Goal: Transaction & Acquisition: Purchase product/service

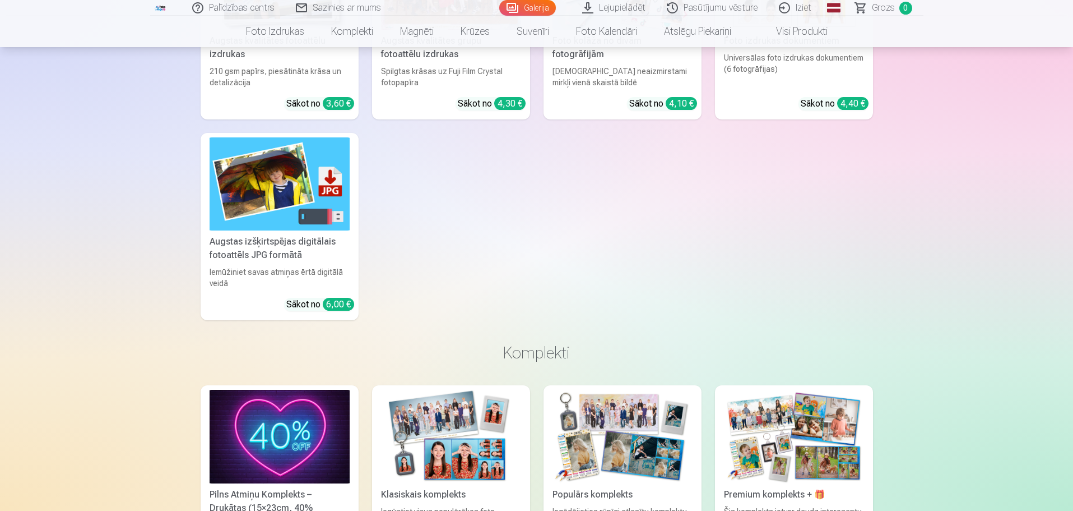
scroll to position [4709, 0]
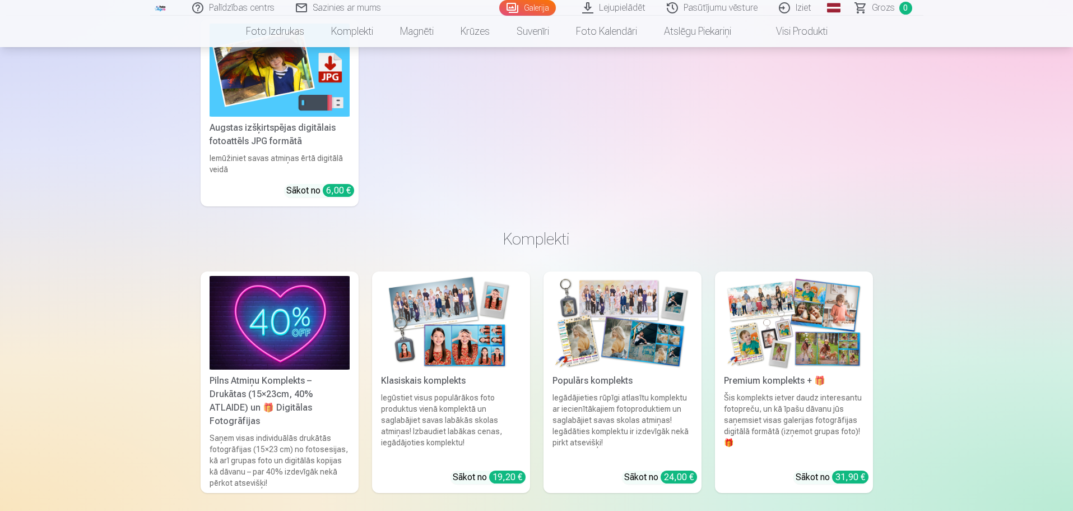
click at [843, 470] on div "31,90 €" at bounding box center [850, 476] width 36 height 13
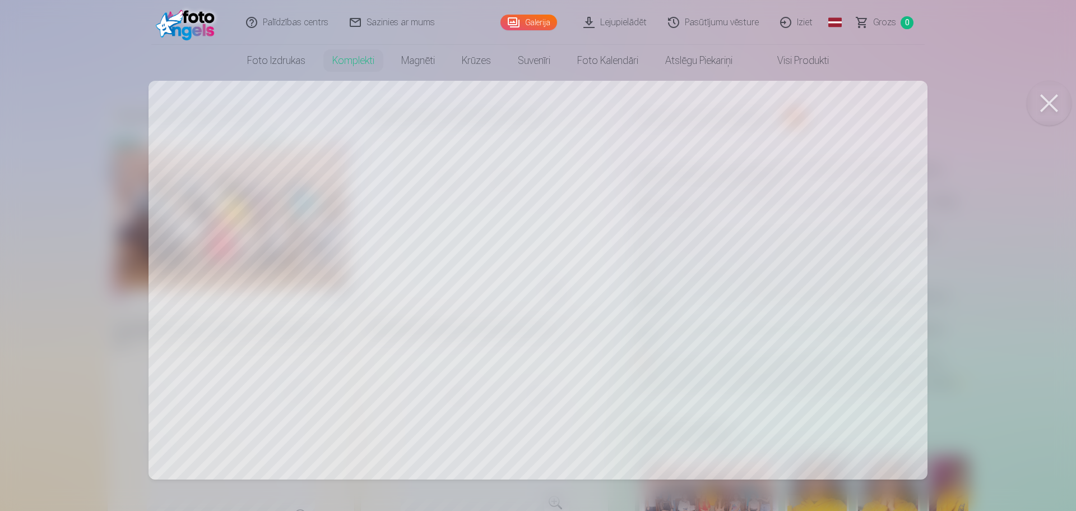
click at [1033, 101] on button at bounding box center [1049, 103] width 45 height 45
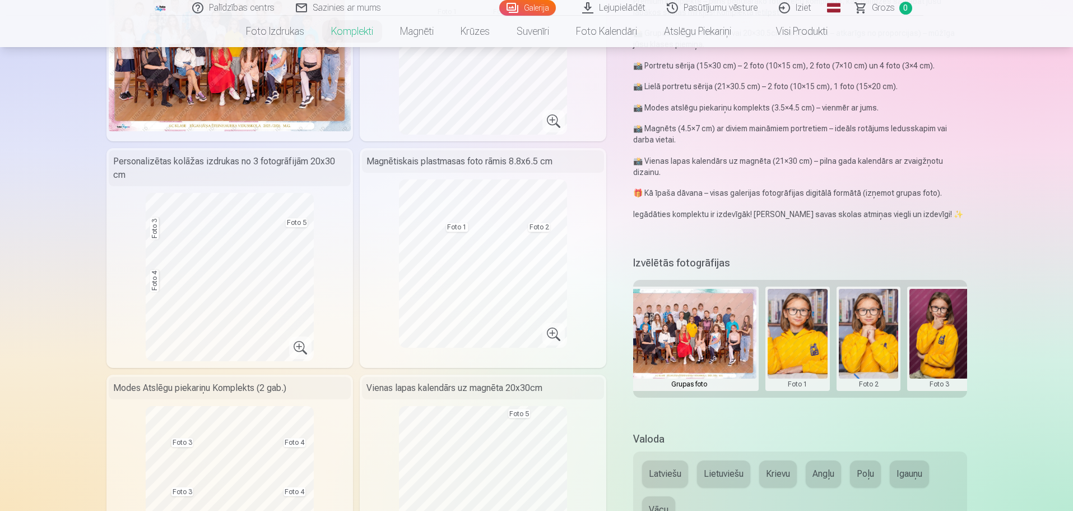
scroll to position [0, 16]
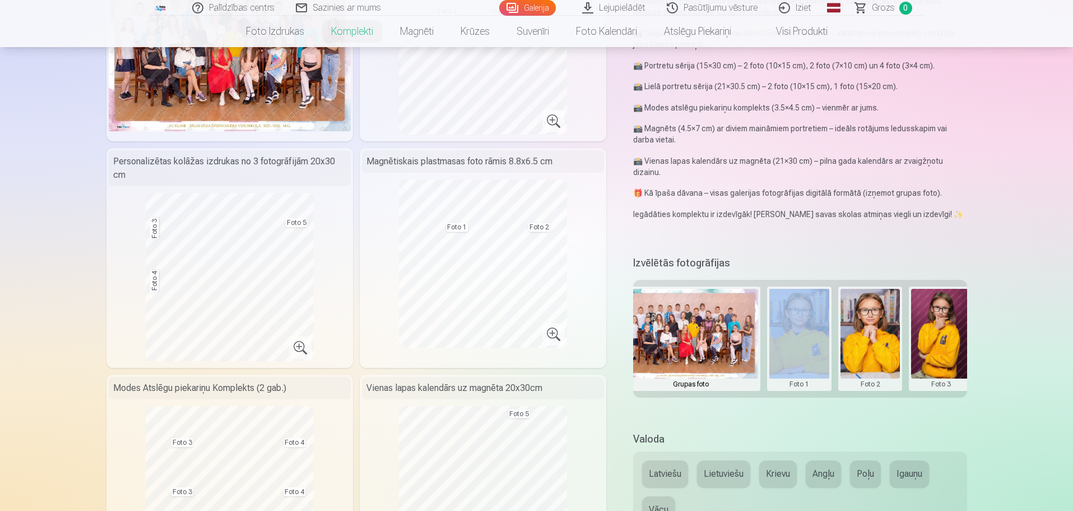
drag, startPoint x: 740, startPoint y: 400, endPoint x: 788, endPoint y: 397, distance: 47.2
click at [788, 397] on div "Izvēlētās fotogrāfijas Grupas foto Foto 1 Foto 2 Foto 3 Foto 4 Foto 5" at bounding box center [800, 335] width 334 height 165
click at [818, 401] on div "Izvēlētās fotogrāfijas Grupas foto Foto 1 Foto 2 Foto 3 Foto 4 Foto 5" at bounding box center [800, 335] width 334 height 165
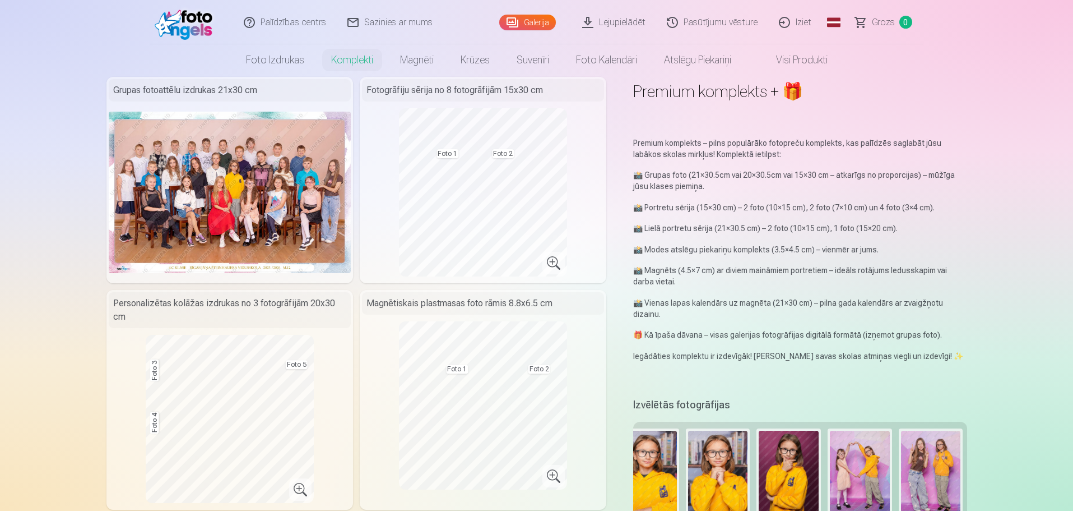
scroll to position [0, 0]
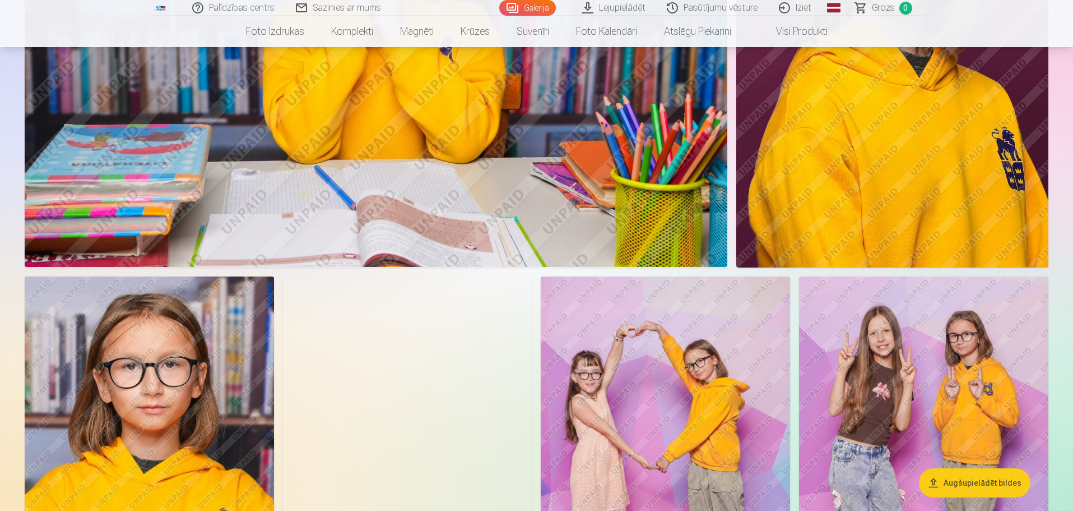
scroll to position [1457, 0]
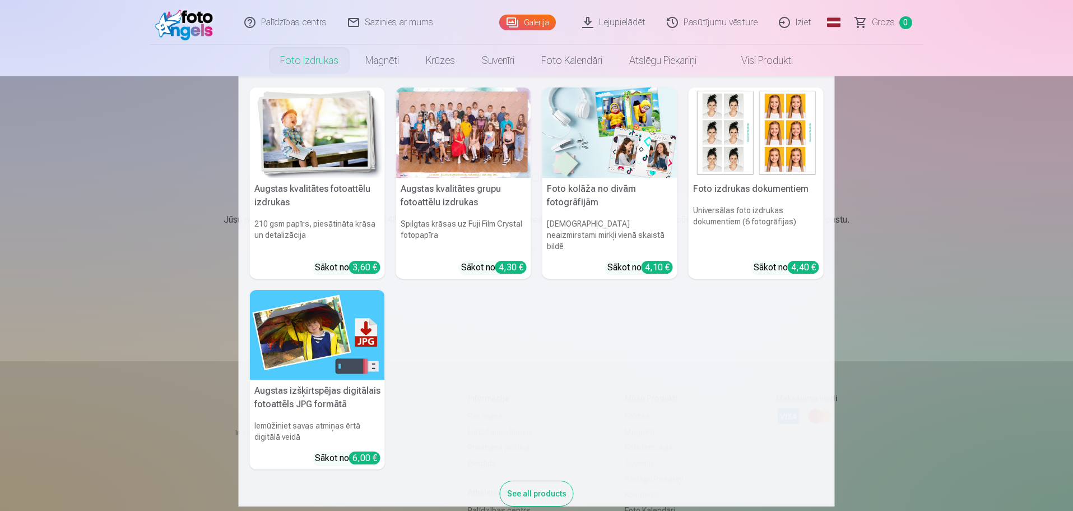
click at [321, 58] on link "Foto izdrukas" at bounding box center [309, 60] width 85 height 31
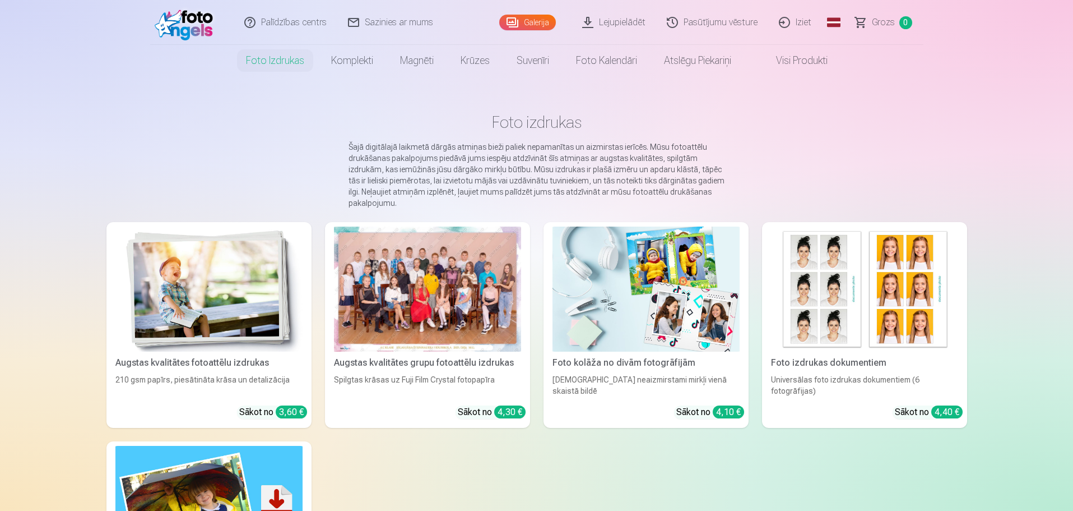
click at [808, 22] on link "Iziet" at bounding box center [796, 22] width 54 height 45
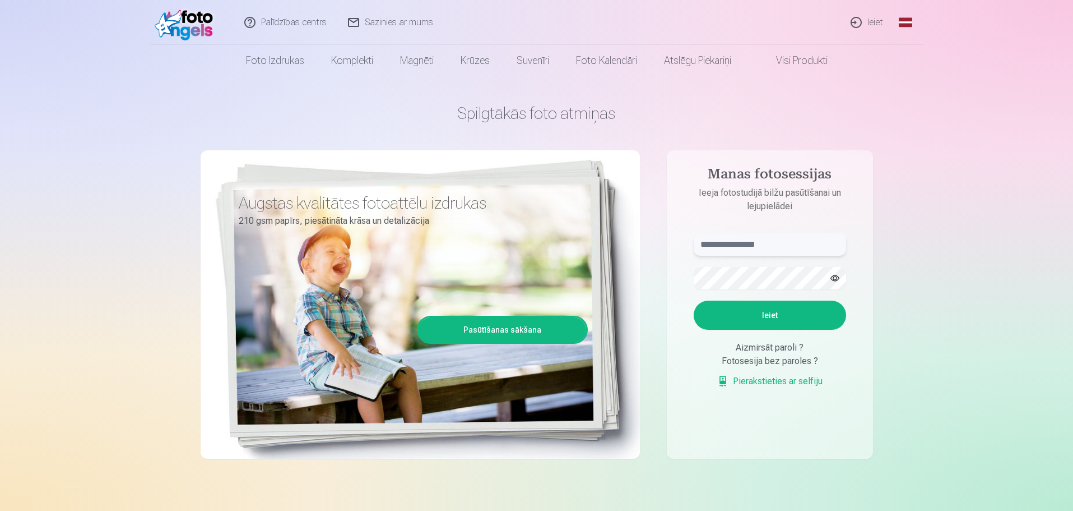
click at [765, 237] on input "text" at bounding box center [770, 244] width 152 height 22
type input "**********"
click at [767, 317] on button "Ieiet" at bounding box center [770, 314] width 152 height 29
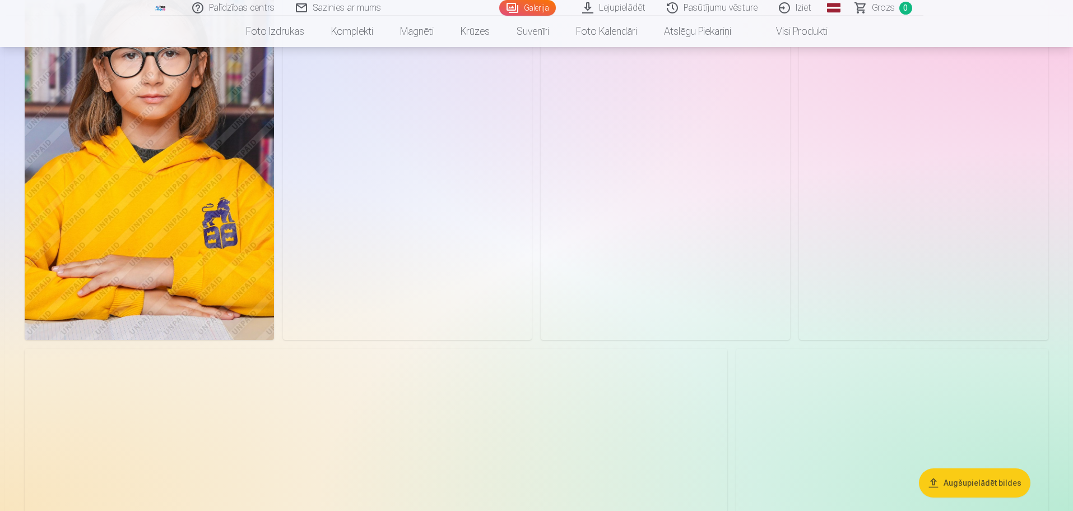
scroll to position [1682, 0]
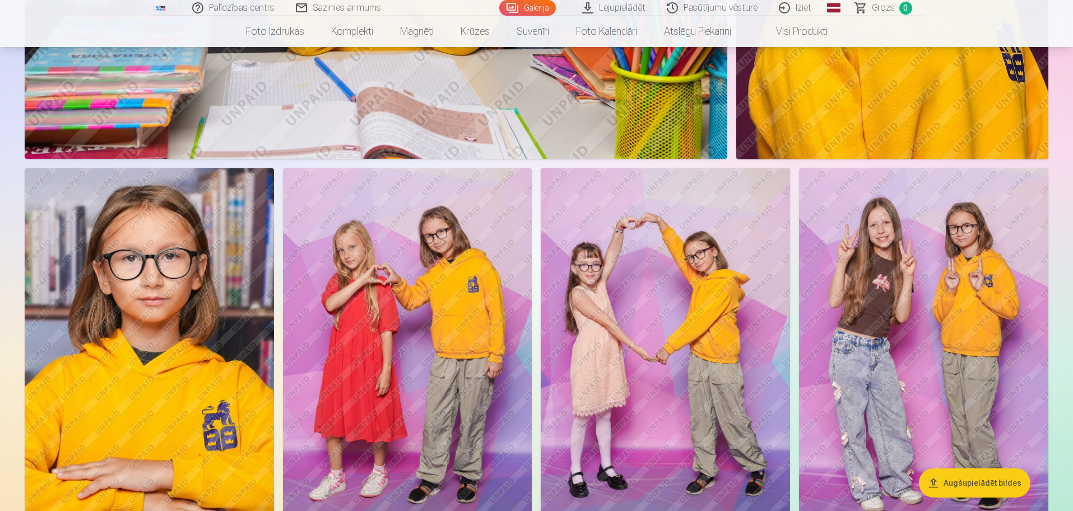
drag, startPoint x: 375, startPoint y: 271, endPoint x: 368, endPoint y: 242, distance: 30.6
click at [368, 242] on img at bounding box center [407, 355] width 249 height 374
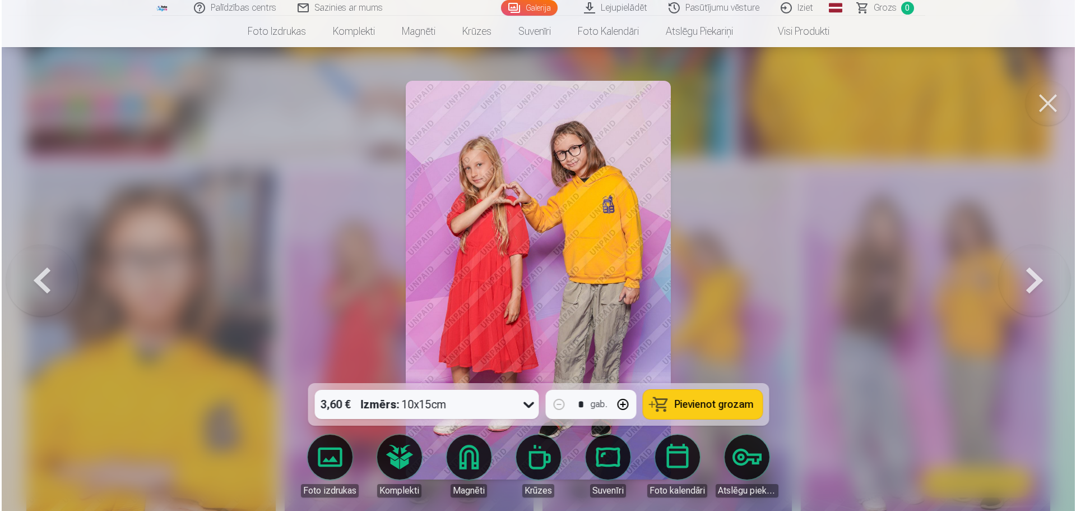
scroll to position [1685, 0]
click at [1049, 109] on button at bounding box center [1049, 103] width 45 height 45
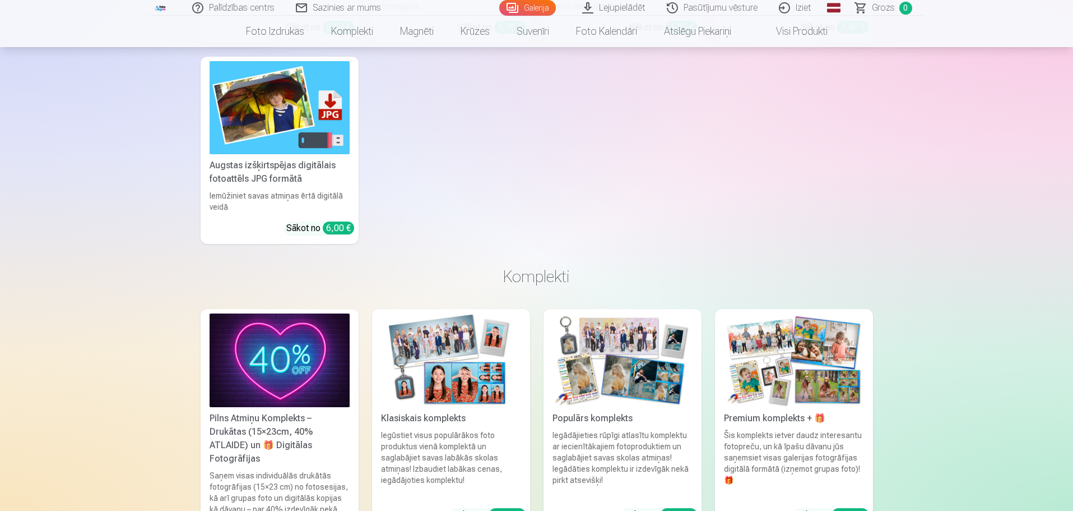
scroll to position [4877, 0]
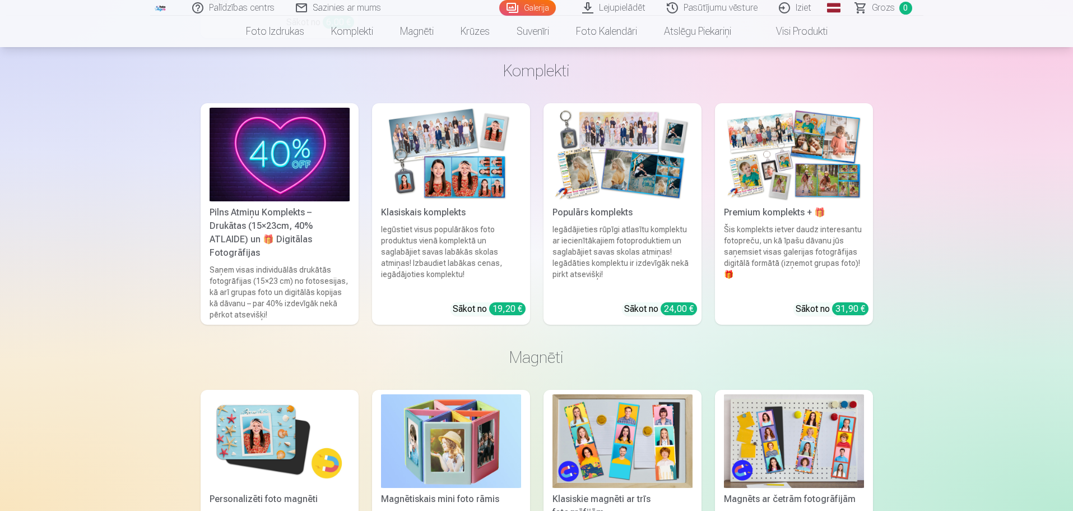
click at [850, 300] on link "Premium komplekts + 🎁 Šis komplekts ietver daudz interesantu fotopreču, un kā ī…" at bounding box center [794, 213] width 158 height 221
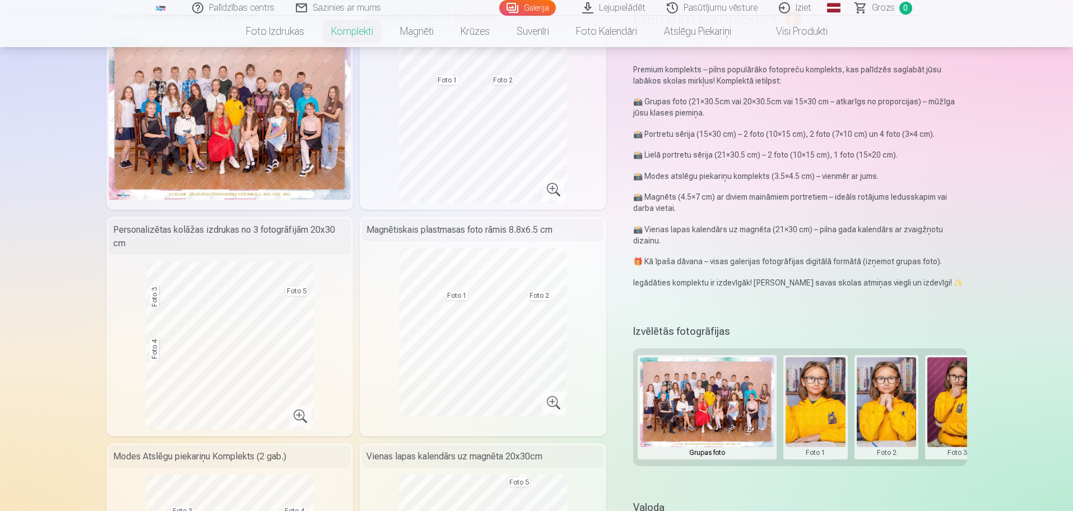
scroll to position [112, 0]
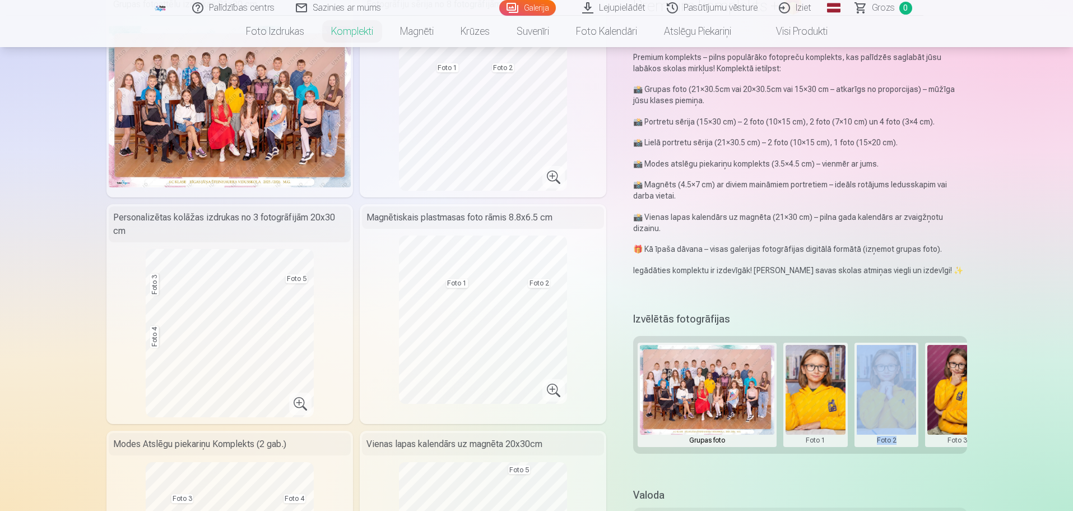
drag, startPoint x: 844, startPoint y: 456, endPoint x: 900, endPoint y: 456, distance: 56.6
click at [900, 456] on div "Izvēlētās fotogrāfijas Grupas foto Foto 1 Foto 2 Foto 3 Foto 4 Foto 5" at bounding box center [800, 391] width 334 height 165
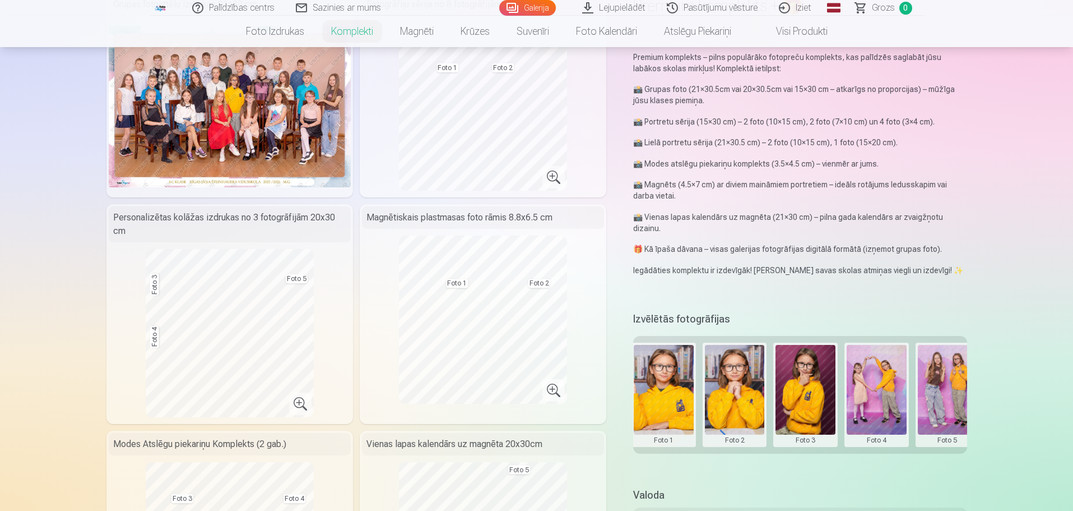
scroll to position [0, 169]
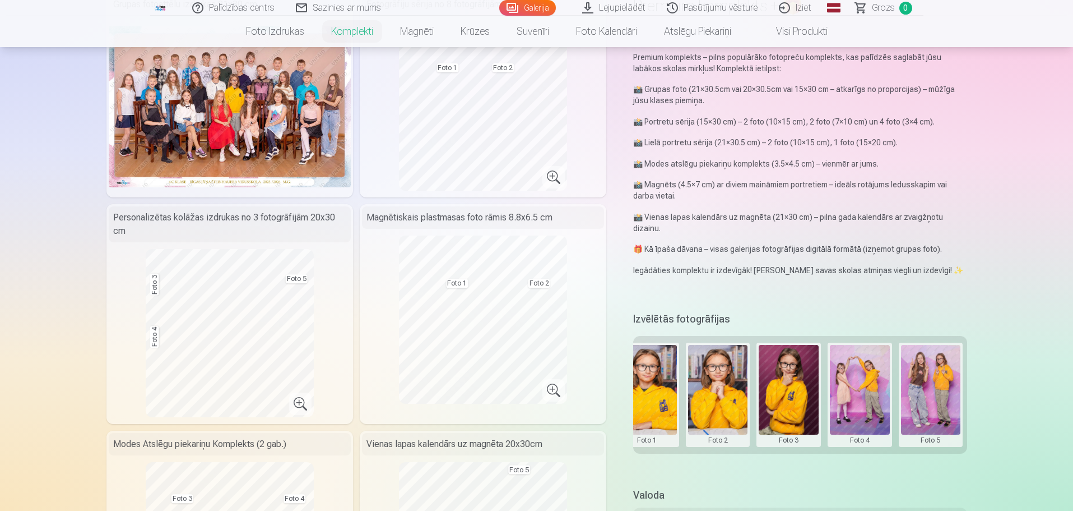
click at [868, 397] on button at bounding box center [860, 395] width 60 height 100
click at [868, 394] on button "Nomainiet foto" at bounding box center [859, 393] width 91 height 31
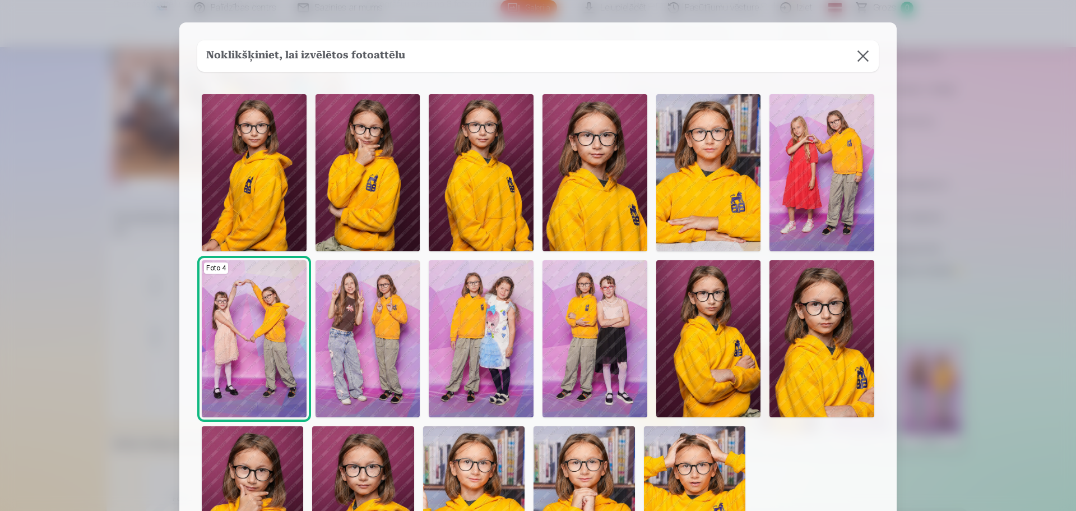
click at [865, 53] on button at bounding box center [863, 55] width 31 height 31
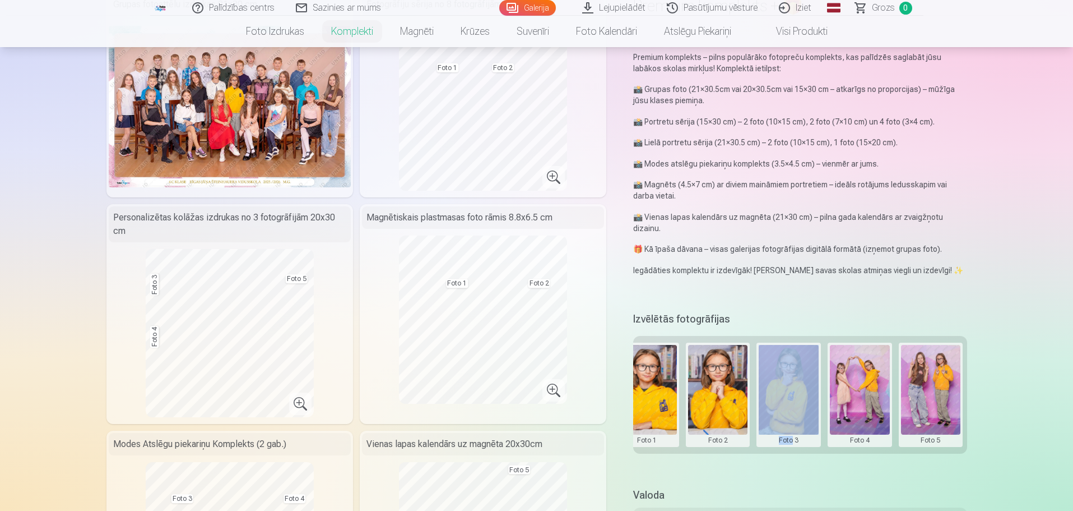
drag, startPoint x: 793, startPoint y: 456, endPoint x: 747, endPoint y: 453, distance: 46.1
click at [747, 453] on div "Izvēlētās fotogrāfijas Grupas foto Foto 1 Foto 2 Foto 3 Foto 4 Foto 5" at bounding box center [800, 391] width 334 height 165
click at [863, 395] on button at bounding box center [860, 395] width 60 height 100
click at [864, 388] on button "Nomainiet foto" at bounding box center [859, 393] width 91 height 31
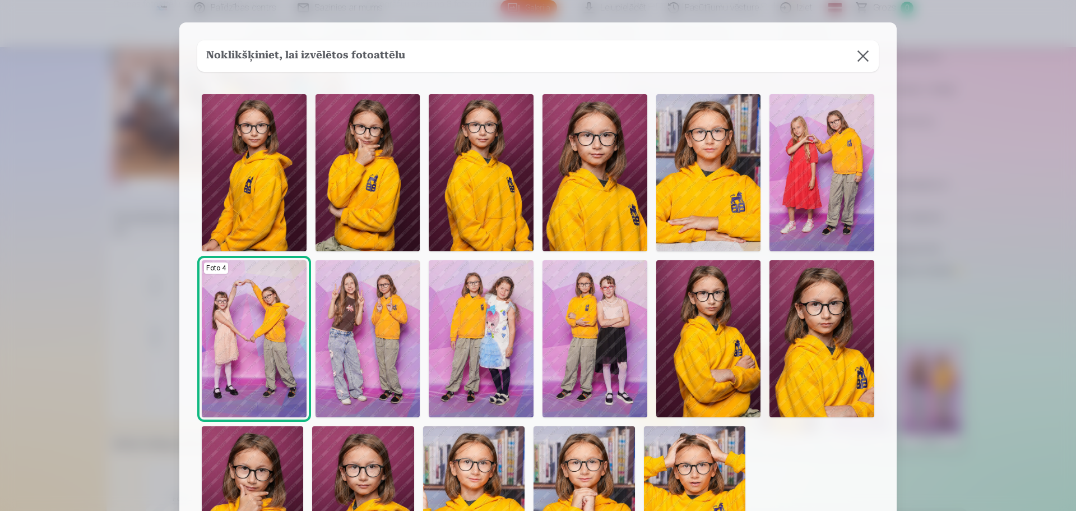
click at [285, 198] on img at bounding box center [254, 172] width 105 height 157
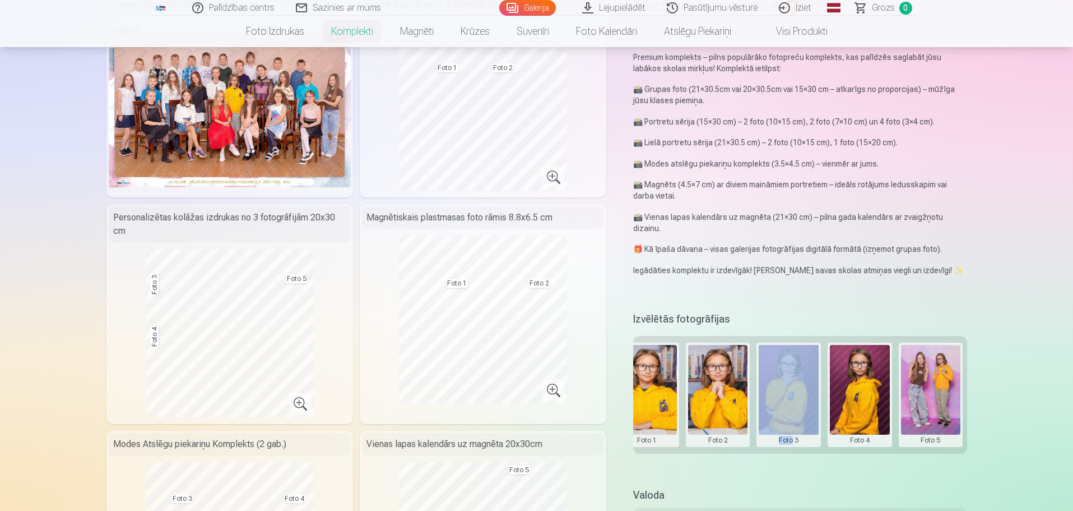
click at [929, 414] on button at bounding box center [931, 395] width 60 height 100
click at [932, 395] on button "Nomainiet foto" at bounding box center [930, 393] width 91 height 31
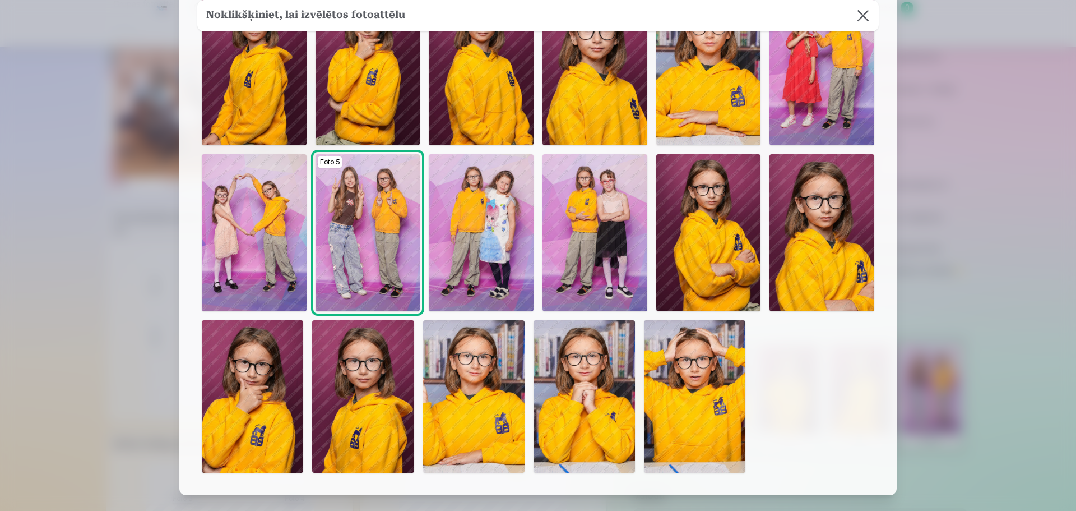
scroll to position [112, 0]
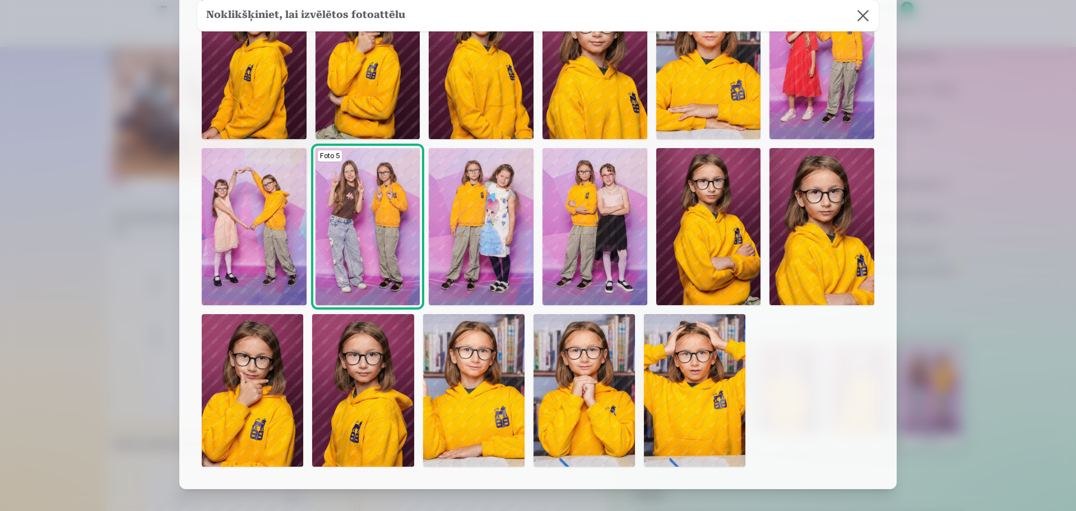
click at [831, 260] on img at bounding box center [822, 226] width 105 height 157
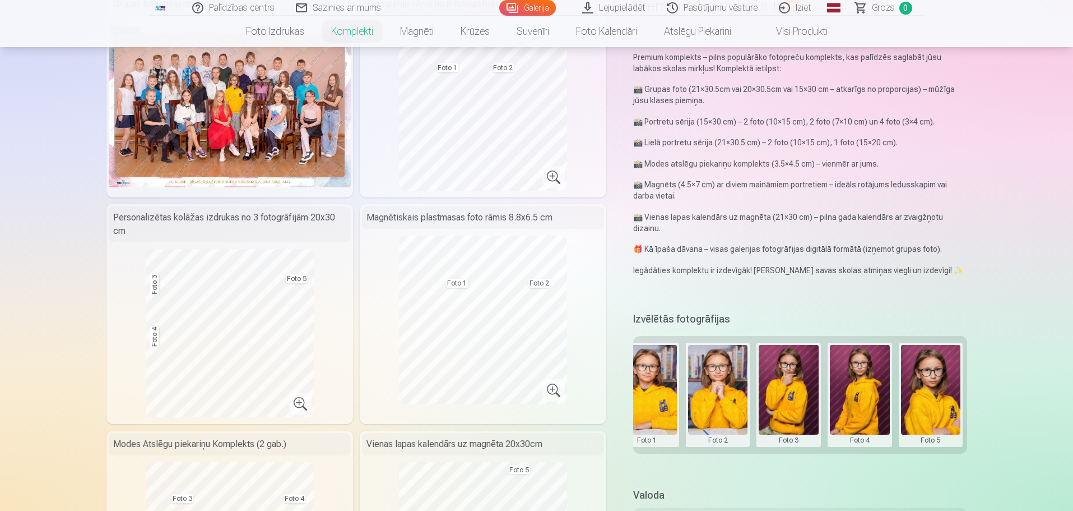
click at [724, 394] on button at bounding box center [718, 395] width 60 height 100
click at [724, 388] on button "Nomainiet foto" at bounding box center [717, 393] width 91 height 31
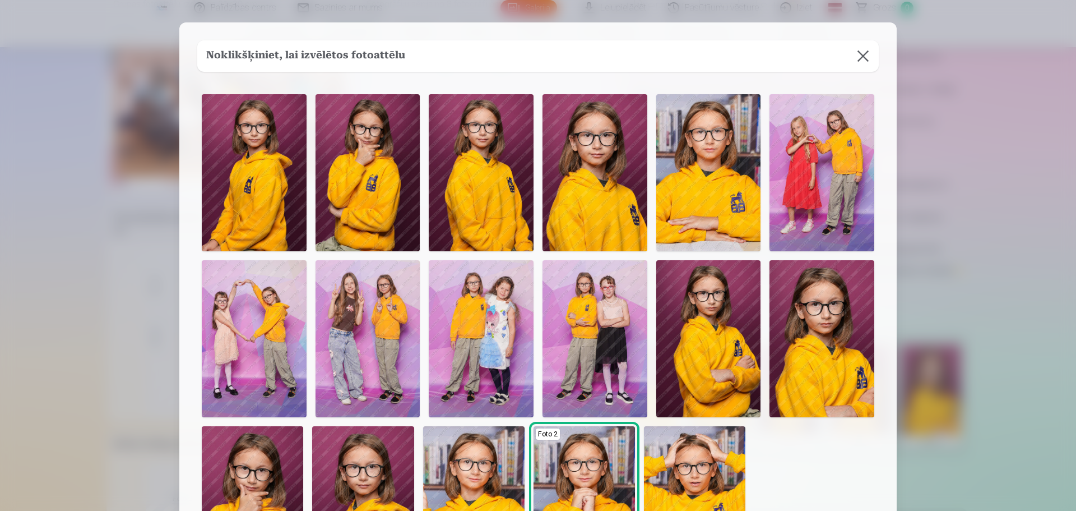
click at [725, 177] on img at bounding box center [708, 172] width 105 height 157
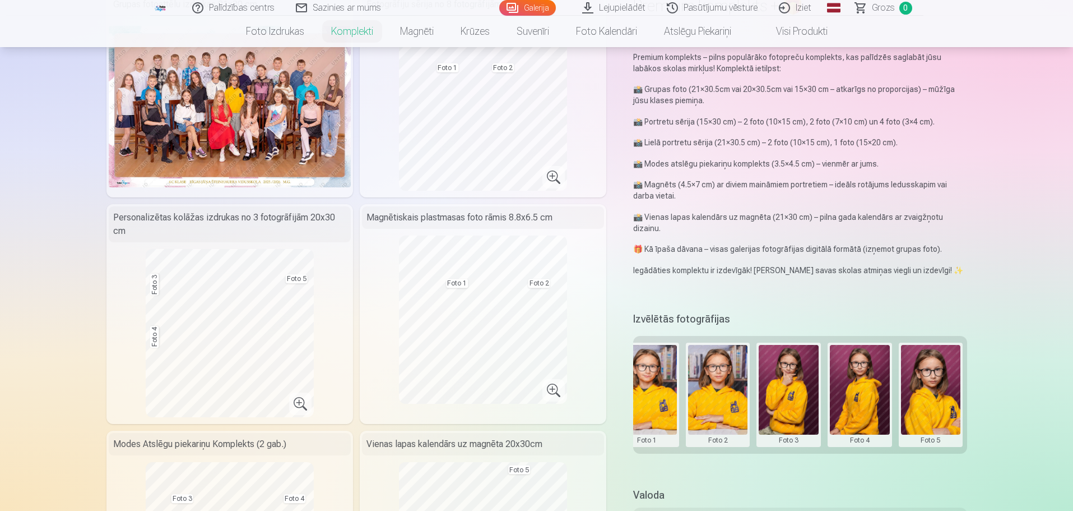
click at [803, 405] on button at bounding box center [789, 395] width 60 height 100
click at [799, 391] on button "Nomainiet foto" at bounding box center [788, 393] width 91 height 31
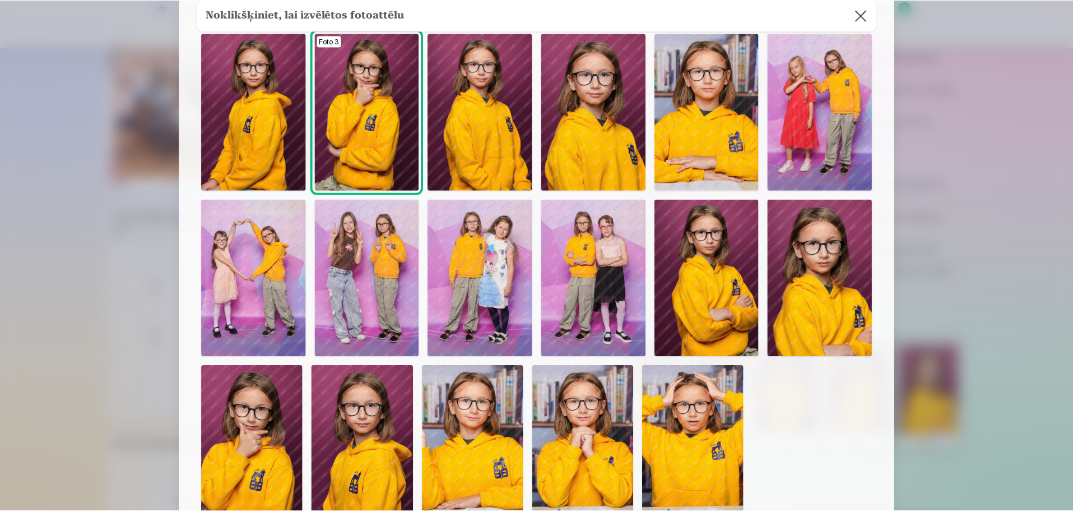
scroll to position [0, 0]
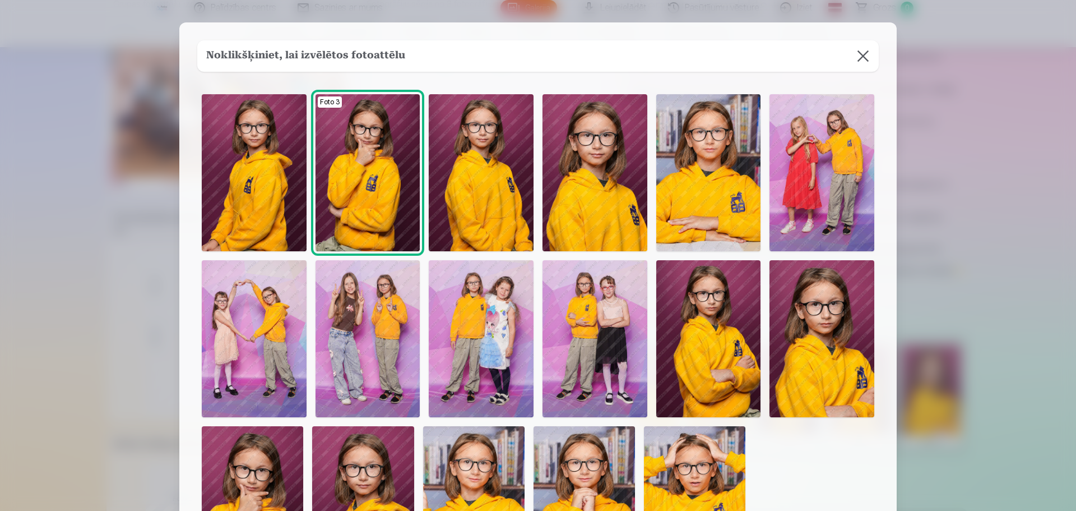
click at [594, 178] on img at bounding box center [595, 172] width 105 height 157
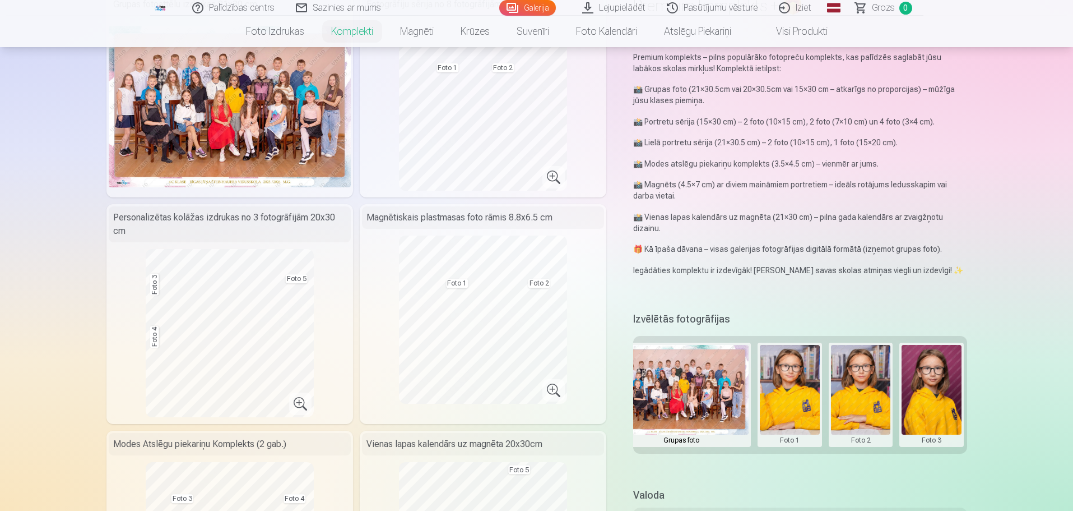
scroll to position [0, 169]
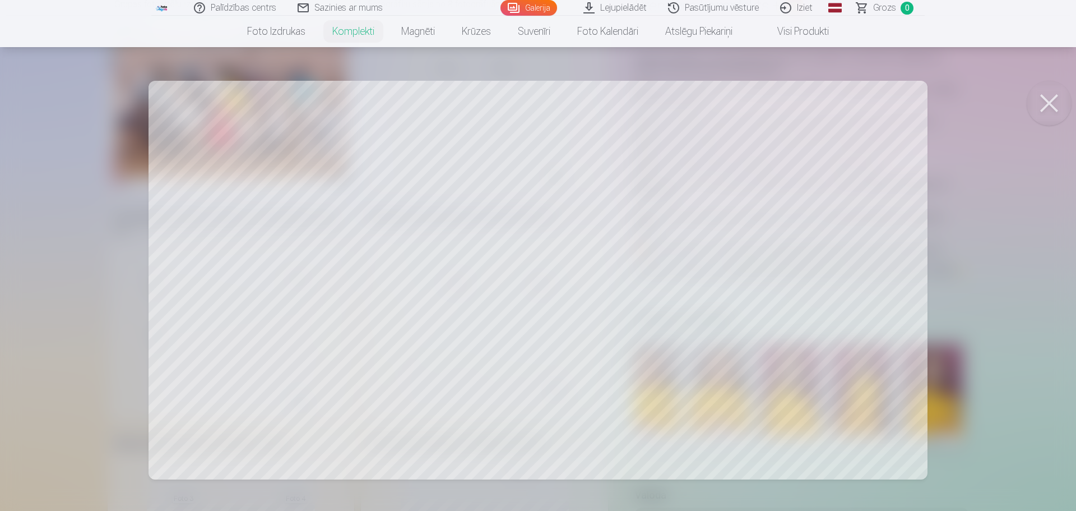
click at [1058, 108] on button at bounding box center [1049, 103] width 45 height 45
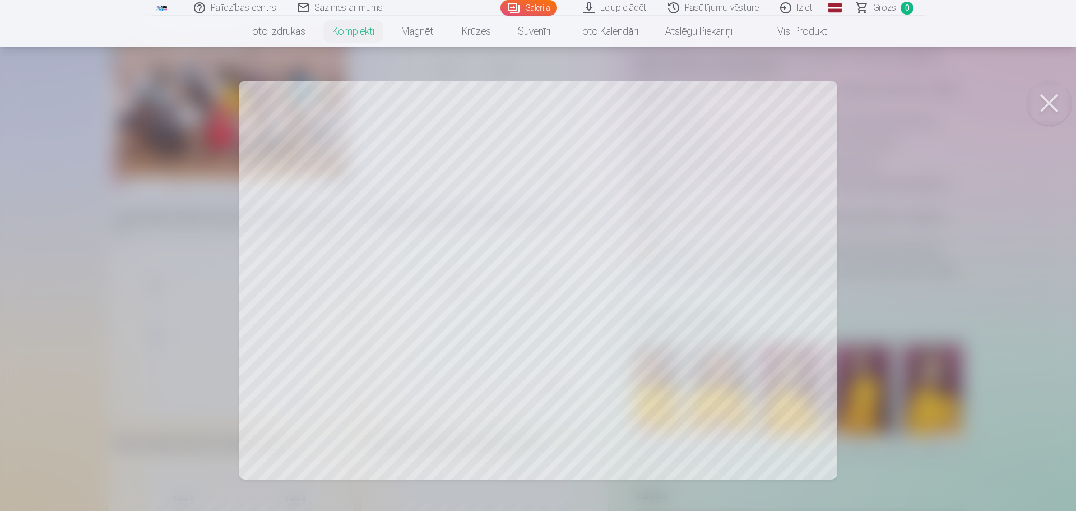
click at [1041, 99] on button at bounding box center [1049, 103] width 45 height 45
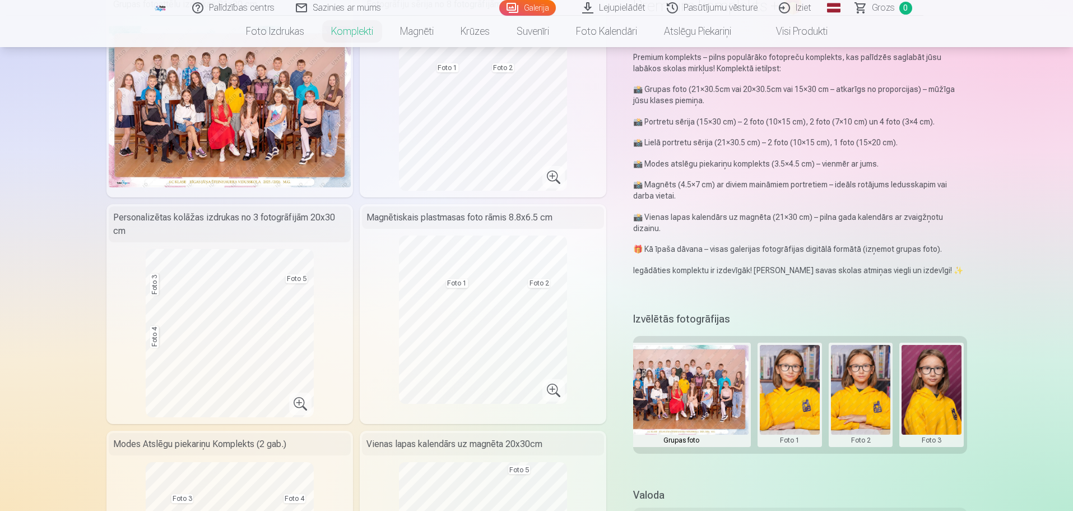
scroll to position [0, 0]
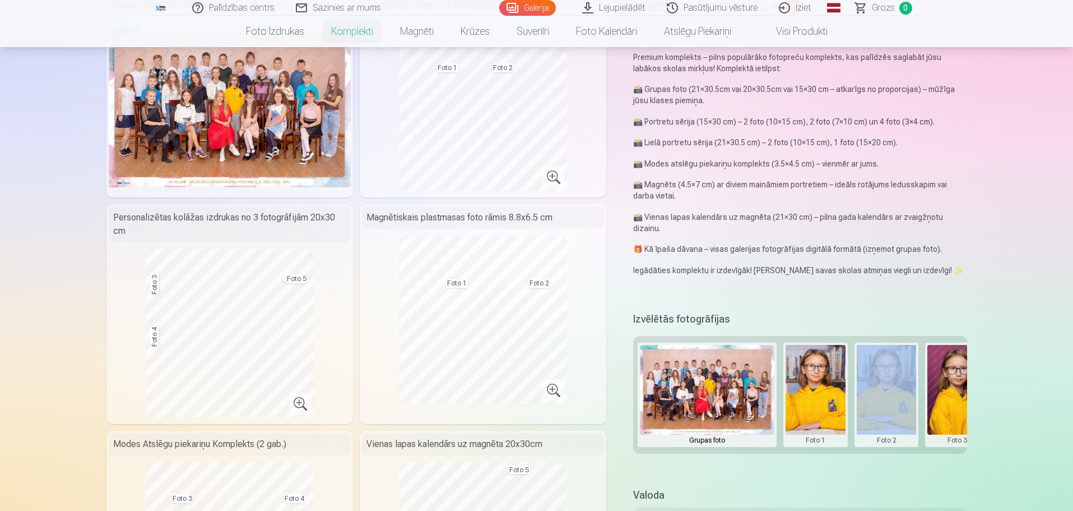
drag, startPoint x: 843, startPoint y: 452, endPoint x: 856, endPoint y: 450, distance: 13.6
click at [856, 450] on div "Grupas foto Foto 1 Foto 2 Foto 3 Foto 4 Foto 5" at bounding box center [800, 395] width 334 height 118
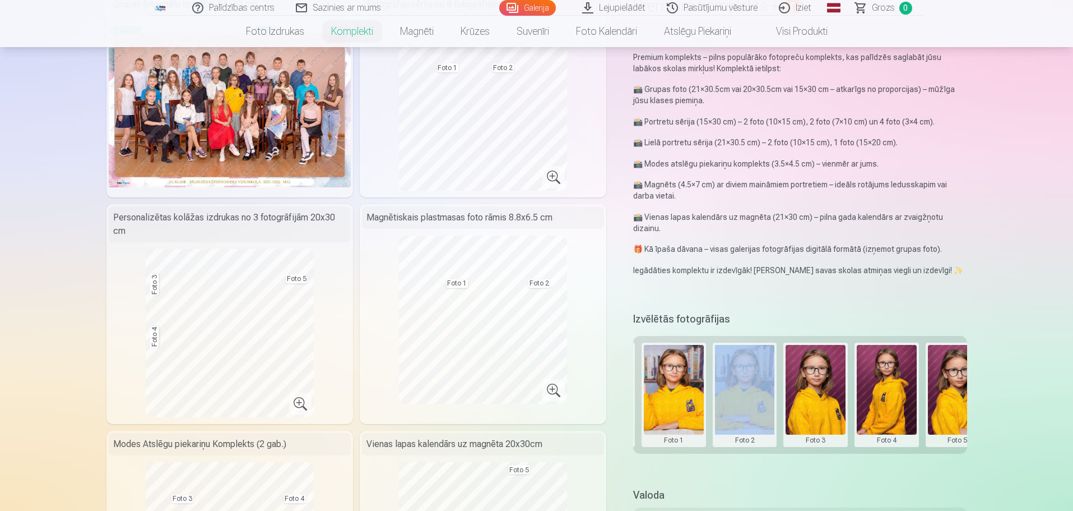
scroll to position [0, 145]
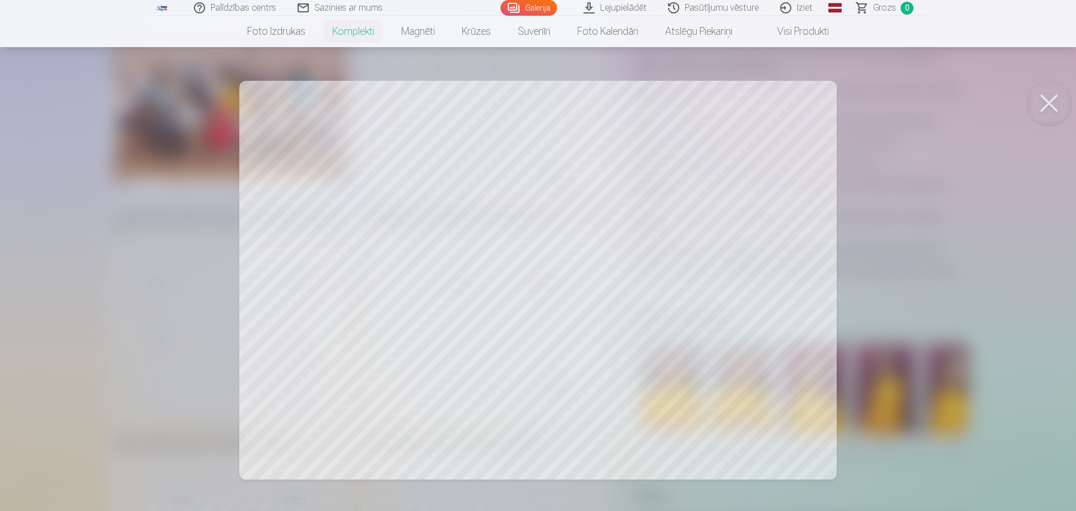
click at [1040, 105] on button at bounding box center [1049, 103] width 45 height 45
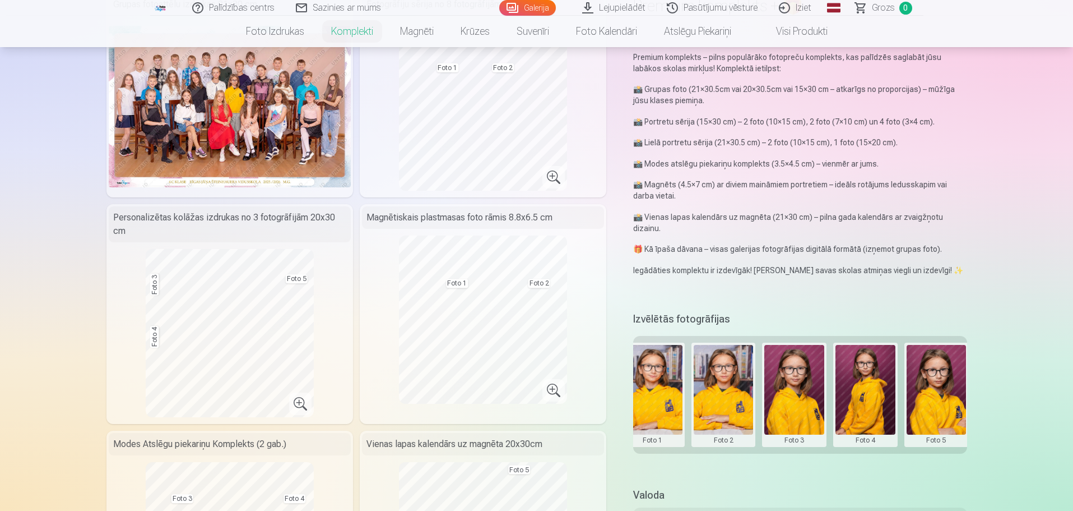
scroll to position [0, 169]
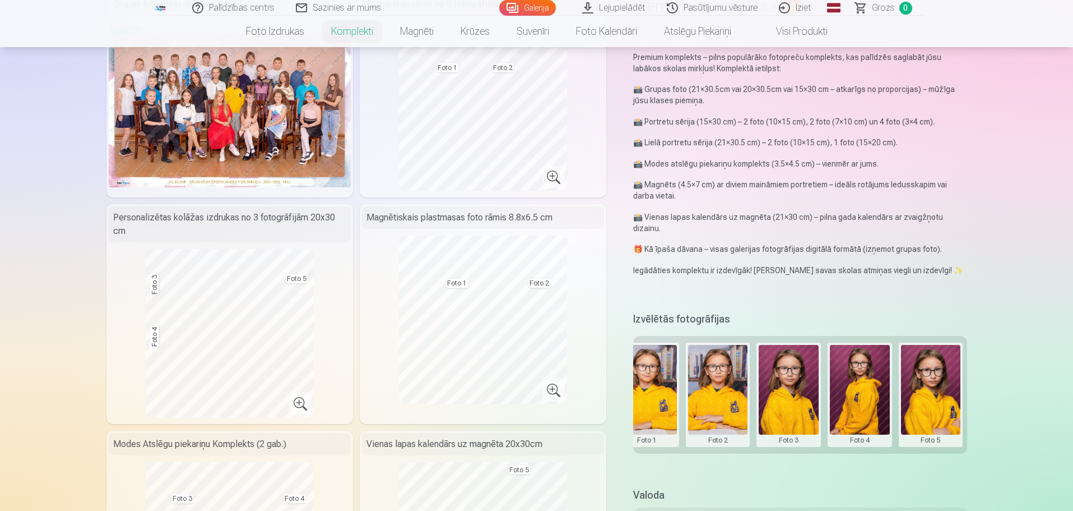
click at [775, 392] on button at bounding box center [789, 395] width 60 height 100
click at [775, 392] on button "Nomainiet foto" at bounding box center [788, 393] width 91 height 31
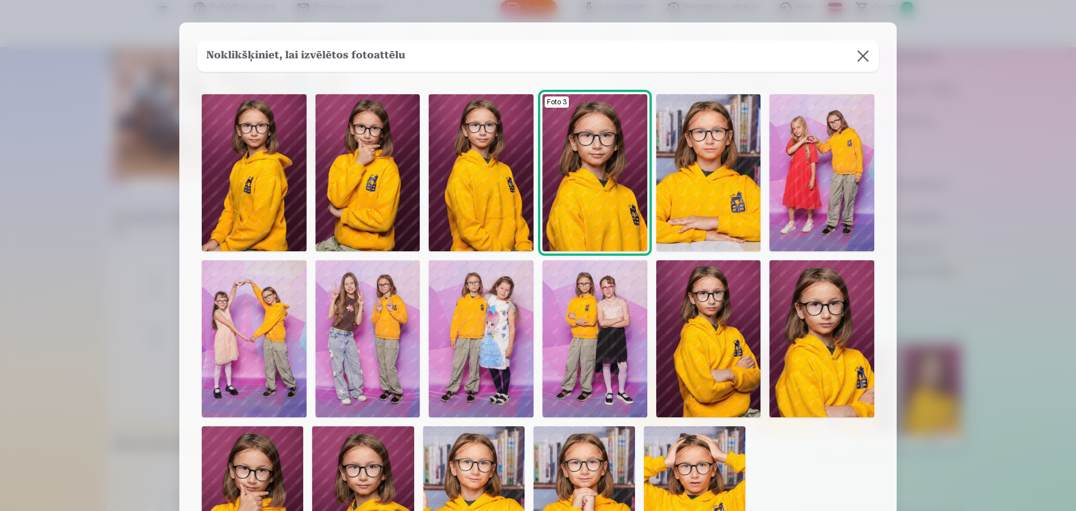
click at [586, 202] on img at bounding box center [595, 172] width 105 height 157
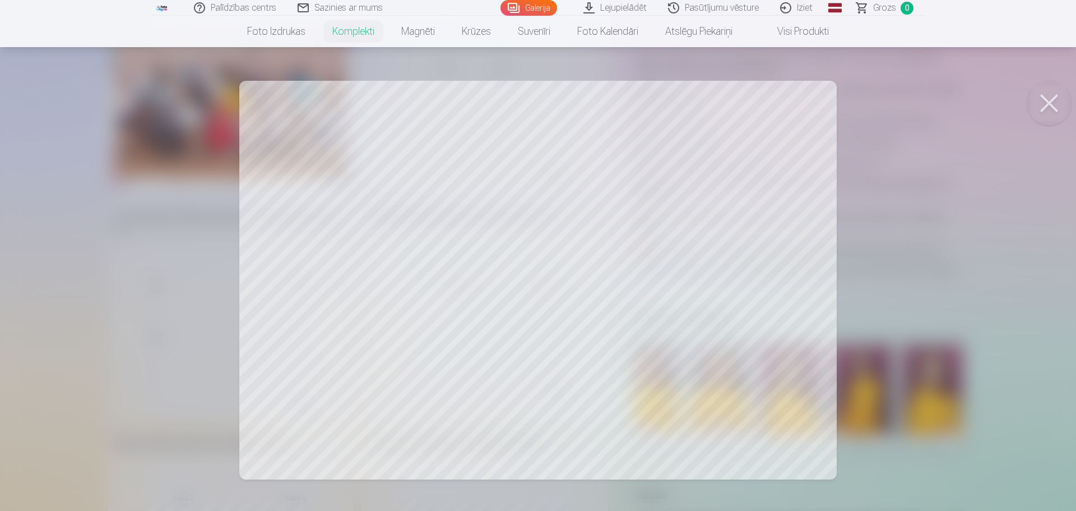
click at [1057, 117] on button at bounding box center [1049, 103] width 45 height 45
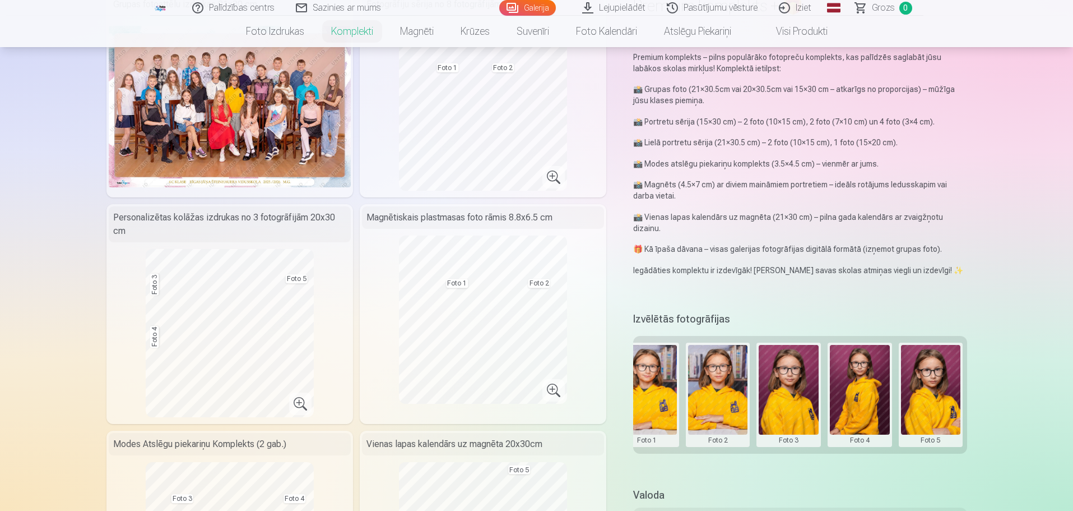
click at [731, 404] on button at bounding box center [718, 395] width 60 height 100
click at [725, 395] on button "Nomainiet foto" at bounding box center [717, 393] width 91 height 31
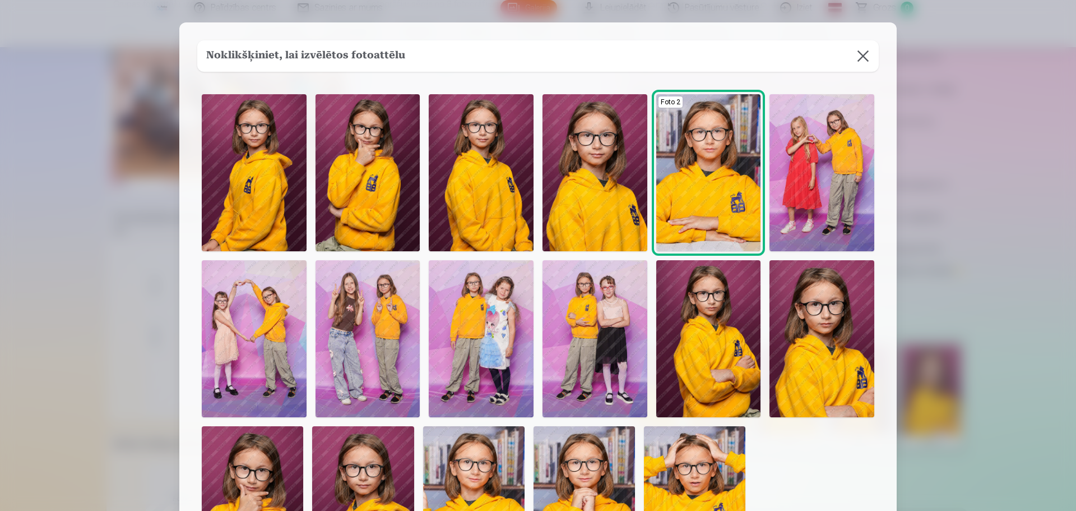
click at [858, 63] on button at bounding box center [863, 55] width 31 height 31
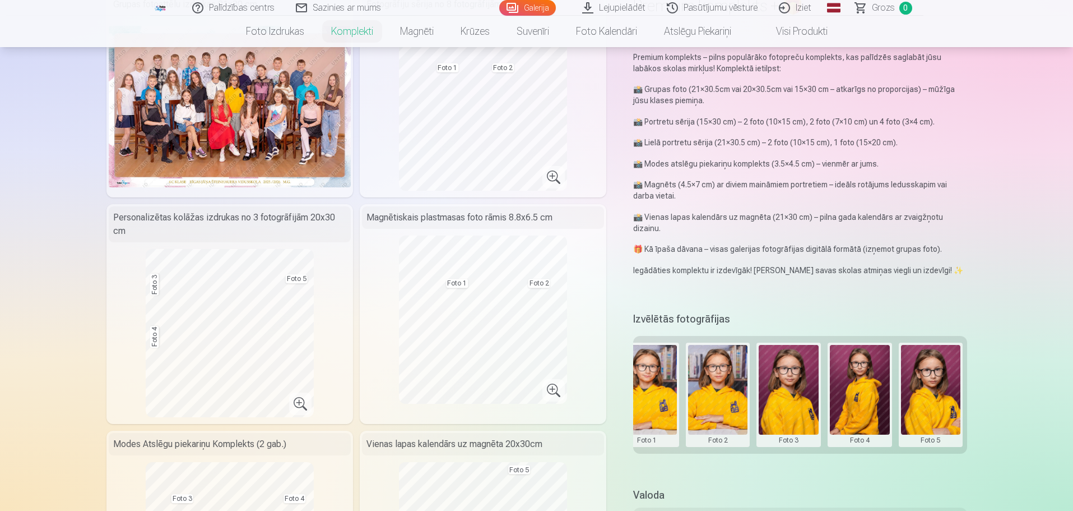
click at [729, 422] on button at bounding box center [718, 395] width 60 height 100
click at [726, 396] on button "Nomainiet foto" at bounding box center [717, 393] width 91 height 31
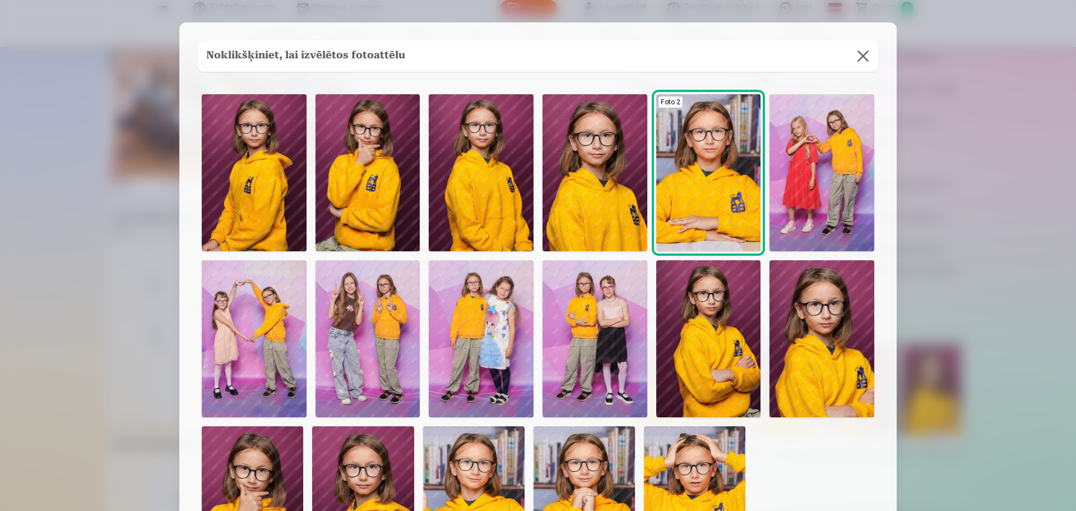
click at [619, 222] on img at bounding box center [595, 172] width 105 height 157
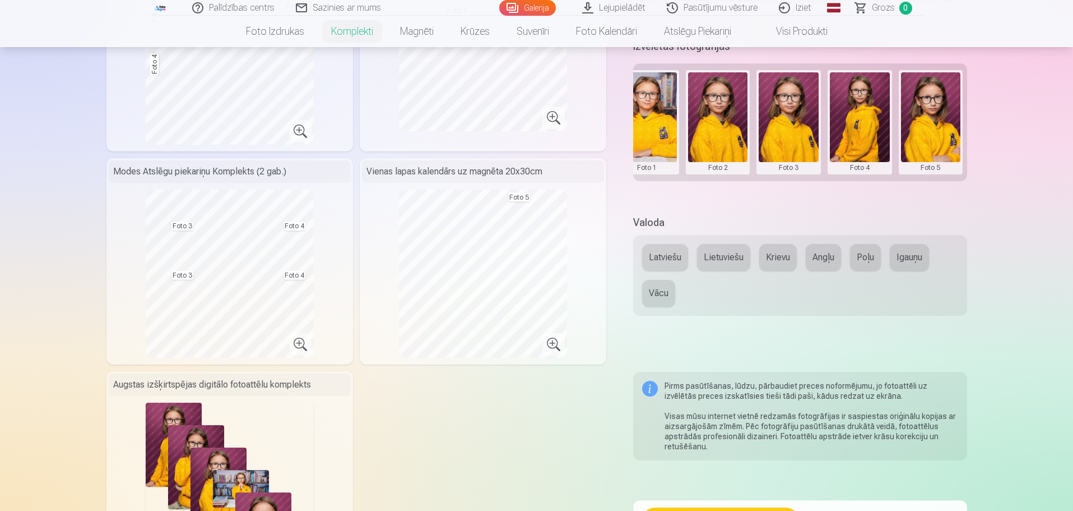
scroll to position [392, 0]
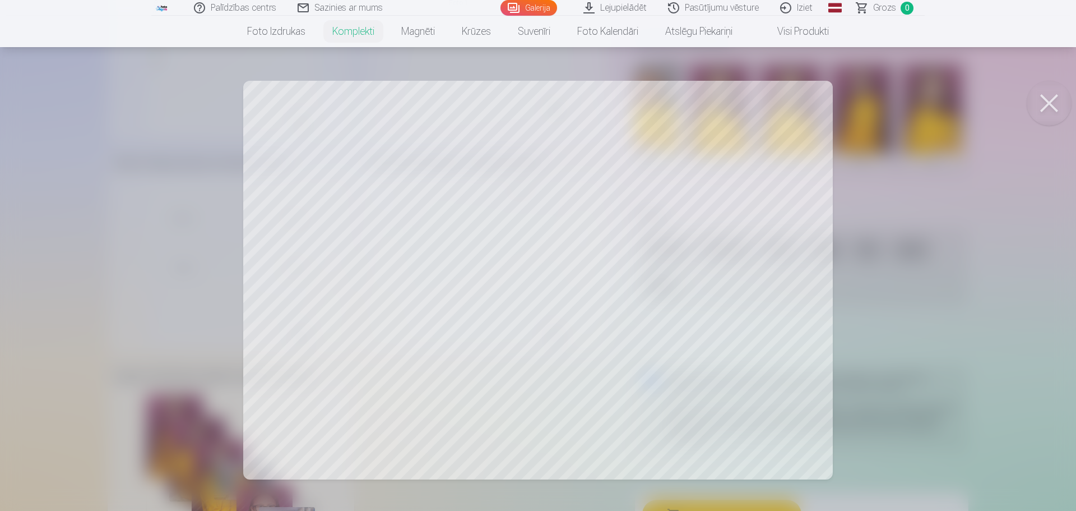
click at [1045, 99] on button at bounding box center [1049, 103] width 45 height 45
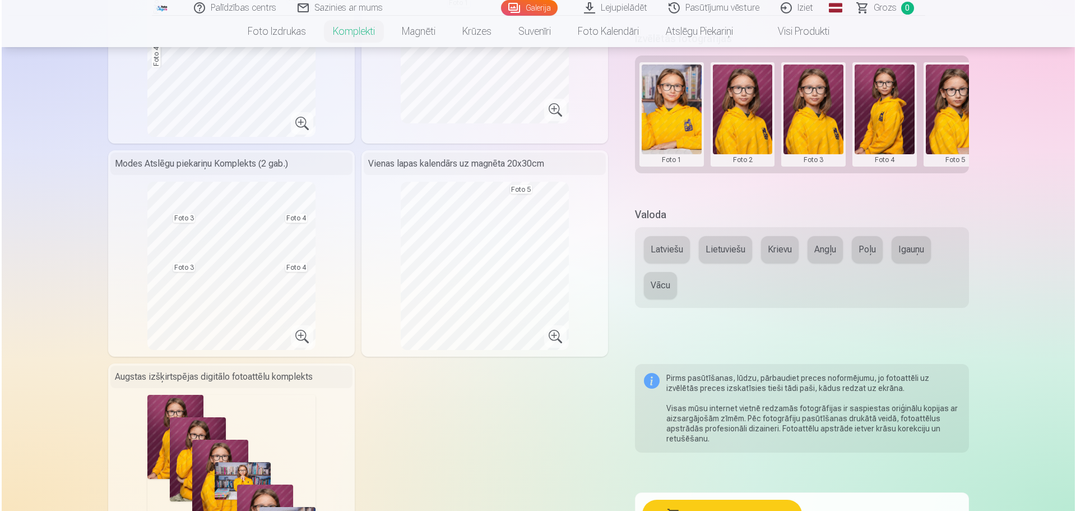
scroll to position [0, 144]
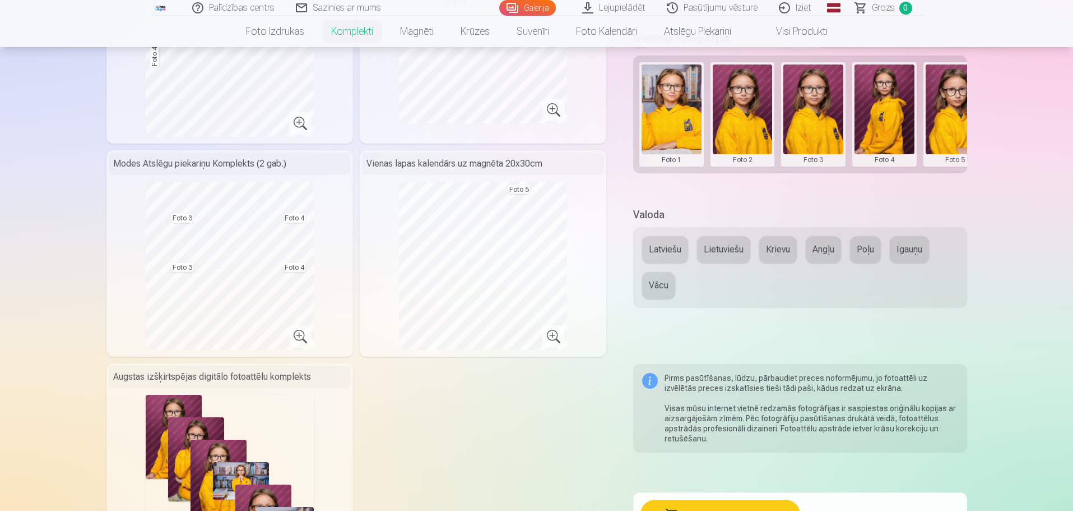
click at [793, 136] on button at bounding box center [814, 114] width 60 height 100
click at [809, 113] on button "Nomainiet foto" at bounding box center [813, 113] width 91 height 31
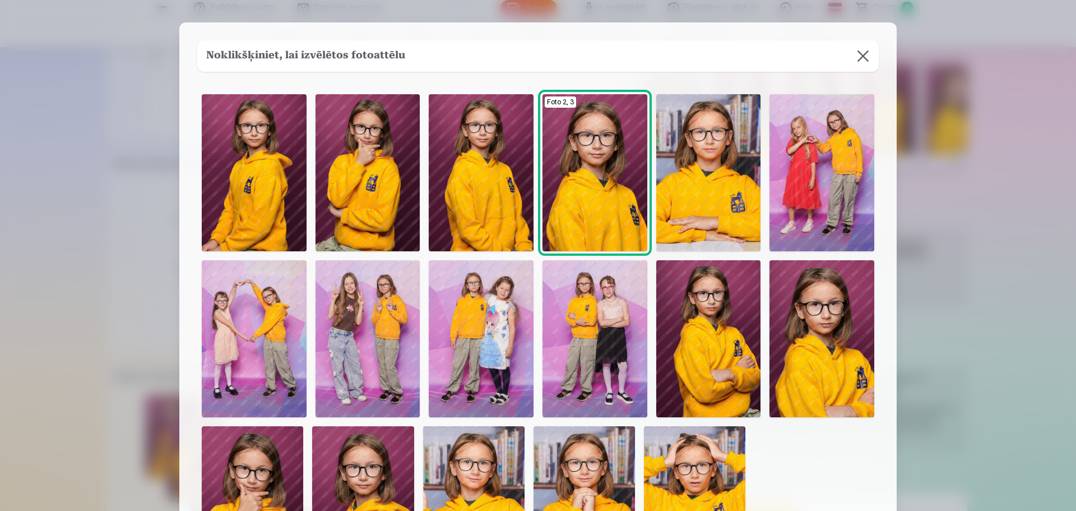
click at [705, 161] on img at bounding box center [708, 172] width 105 height 157
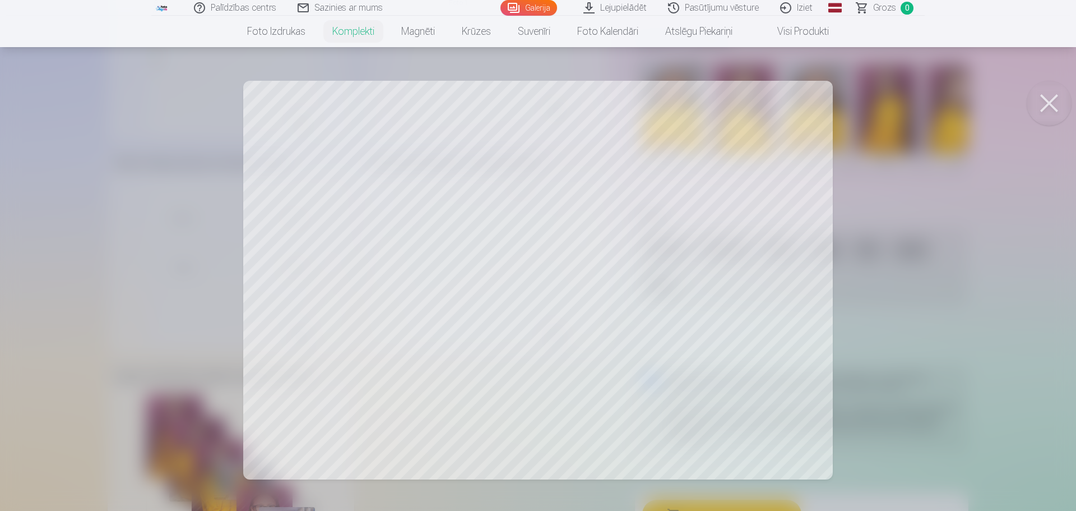
click at [1037, 105] on button at bounding box center [1049, 103] width 45 height 45
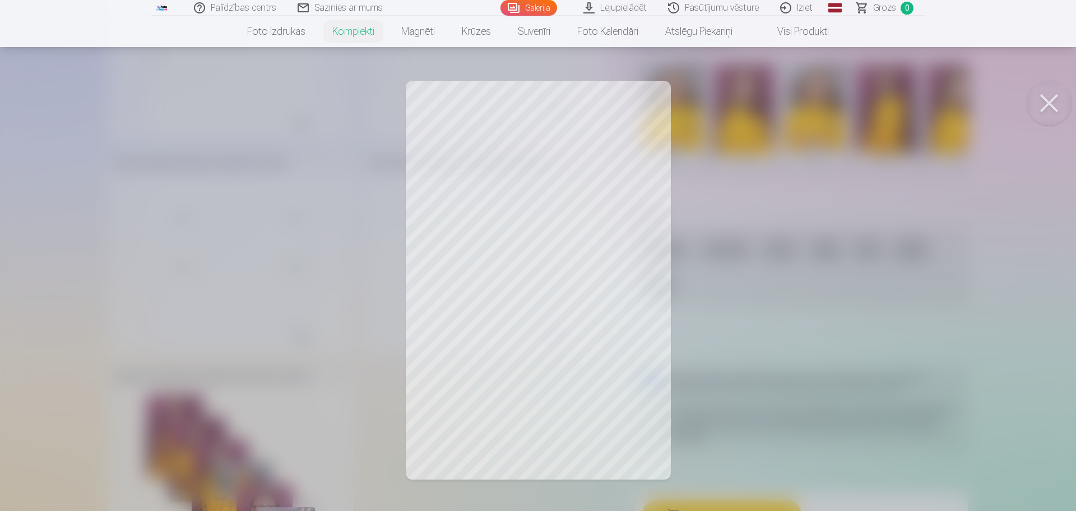
click at [1054, 110] on button at bounding box center [1049, 103] width 45 height 45
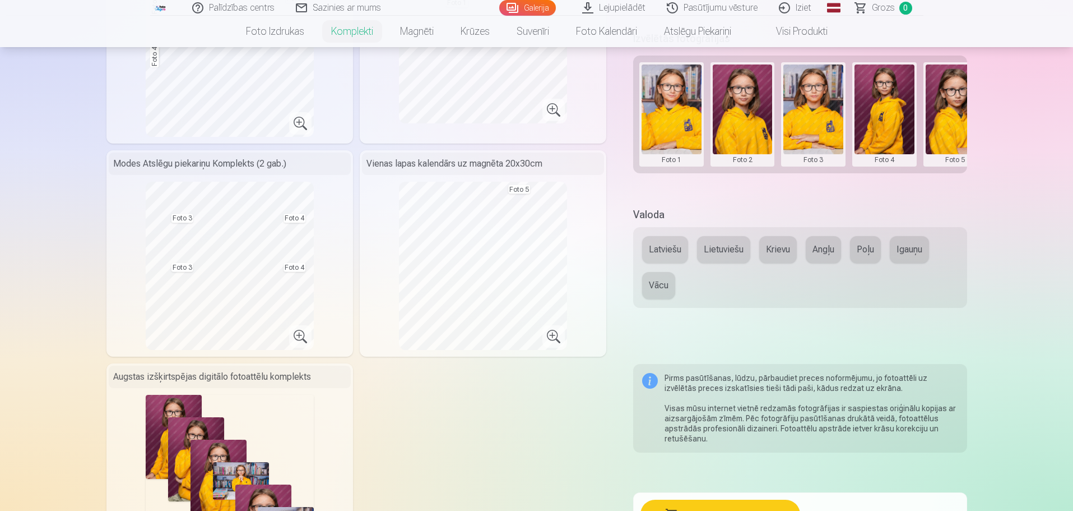
click at [953, 124] on button at bounding box center [956, 114] width 60 height 100
click at [953, 114] on button "Nomainiet foto" at bounding box center [955, 113] width 91 height 31
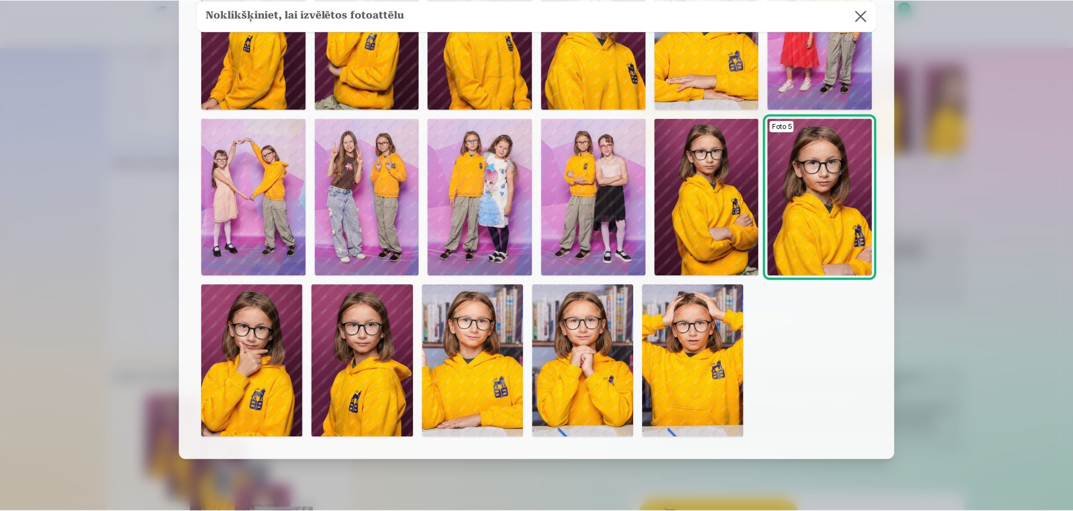
scroll to position [168, 0]
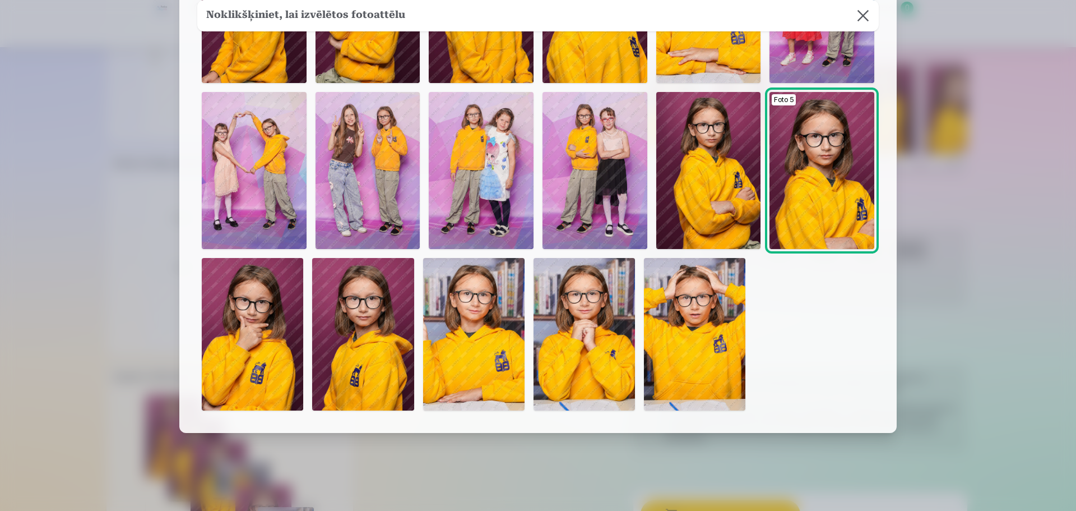
click at [445, 365] on img at bounding box center [473, 334] width 101 height 152
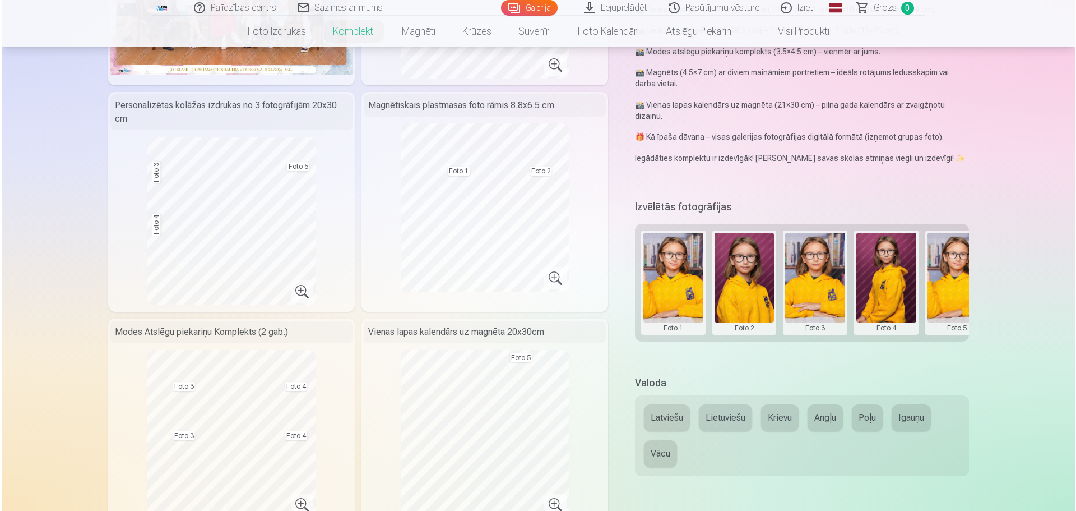
scroll to position [448, 0]
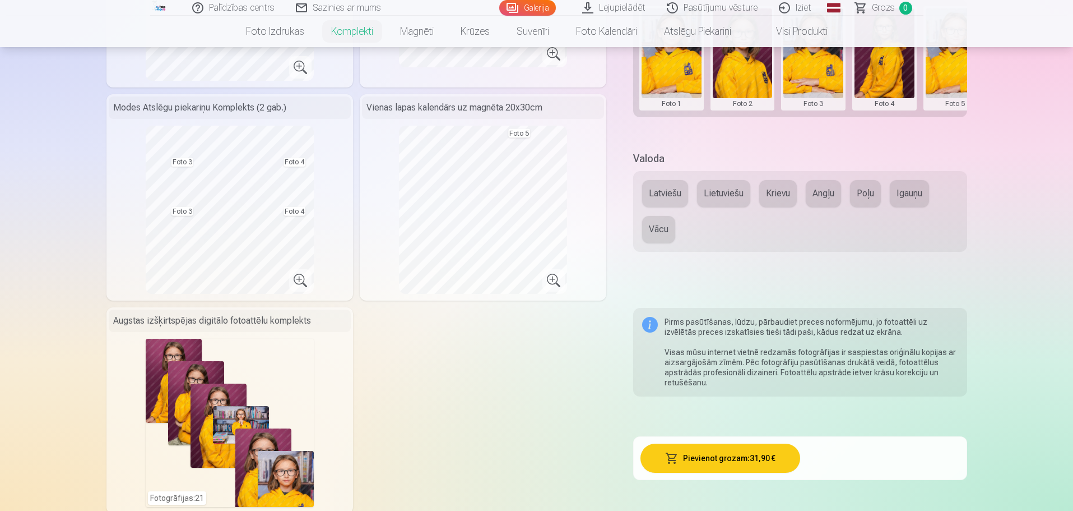
click at [664, 194] on button "Latviešu" at bounding box center [665, 193] width 46 height 27
click at [731, 455] on button "Pievienot grozam : 31,90 €" at bounding box center [721, 457] width 160 height 29
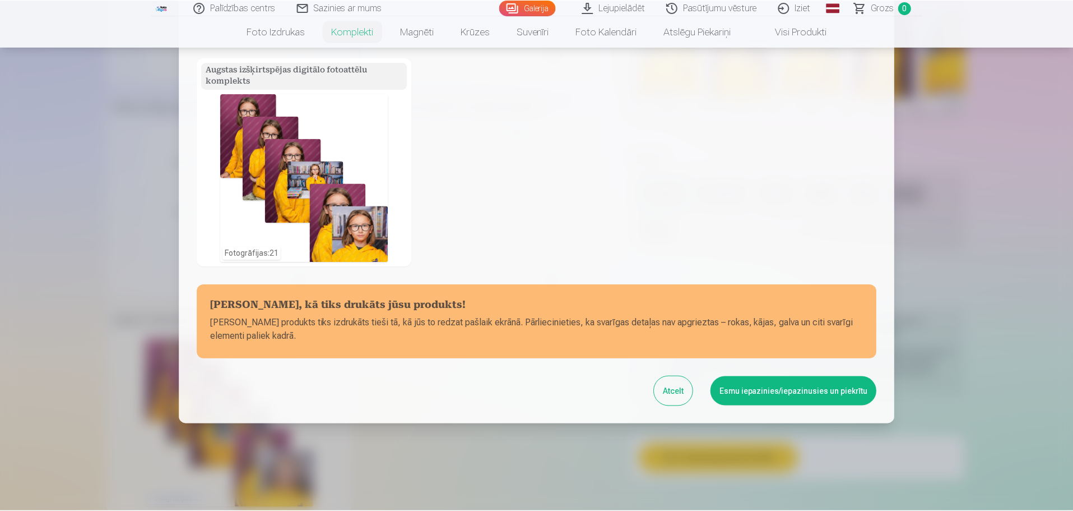
scroll to position [359, 0]
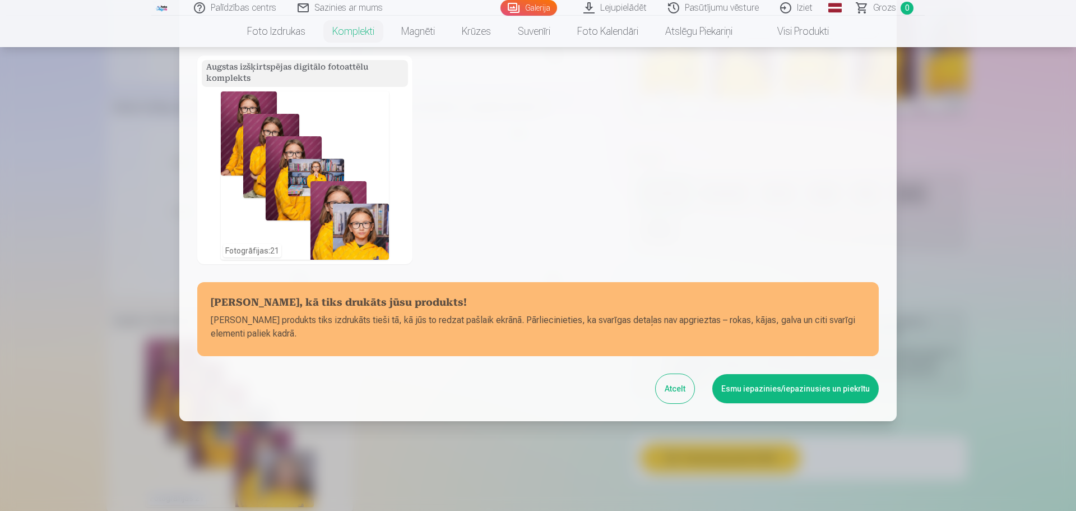
click at [758, 397] on button "Esmu iepazinies/iepazinusies un piekrītu" at bounding box center [795, 388] width 166 height 29
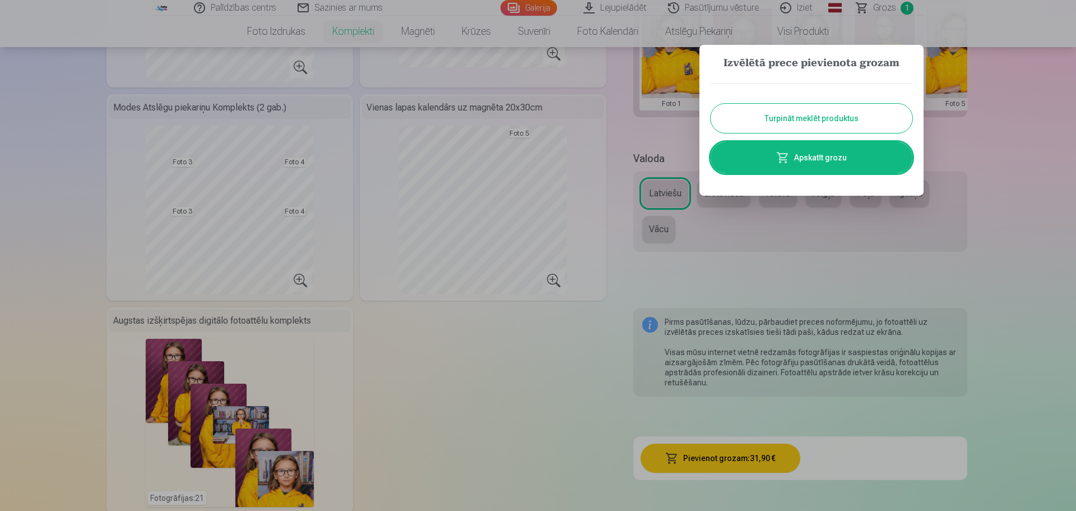
click at [807, 152] on link "Apskatīt grozu" at bounding box center [812, 157] width 202 height 31
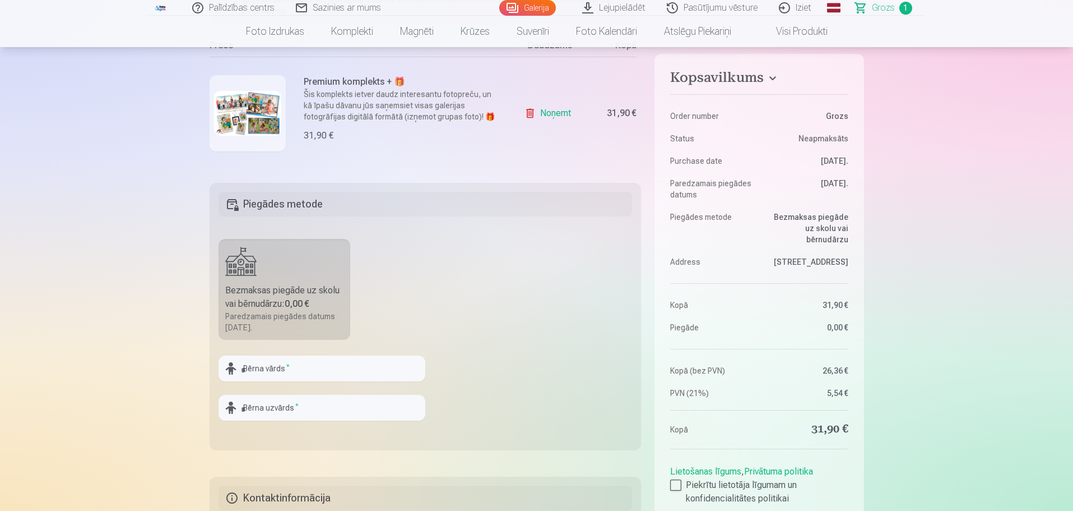
scroll to position [224, 0]
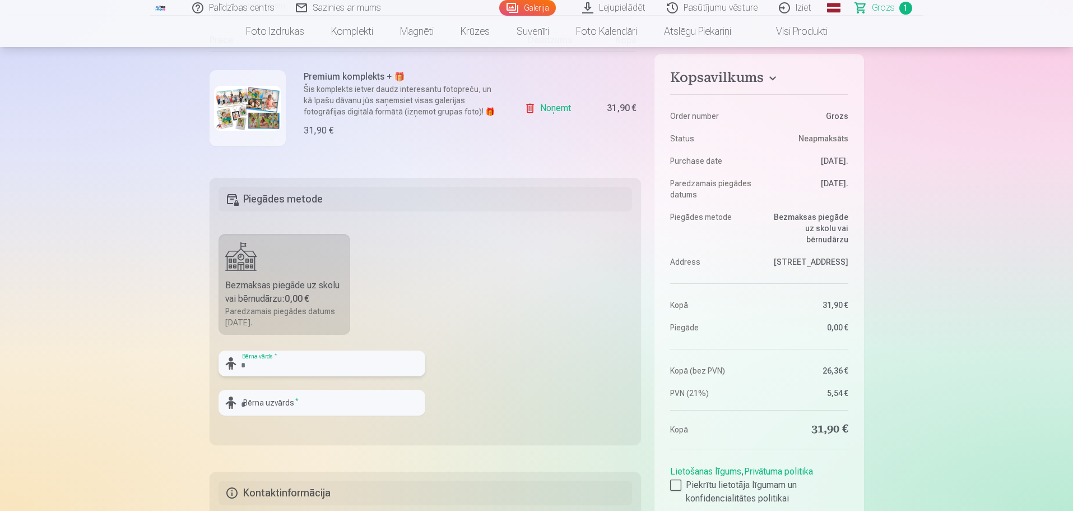
click at [313, 372] on input "text" at bounding box center [322, 363] width 207 height 26
type input "*****"
click at [296, 411] on input "text" at bounding box center [322, 403] width 207 height 26
type input "*****"
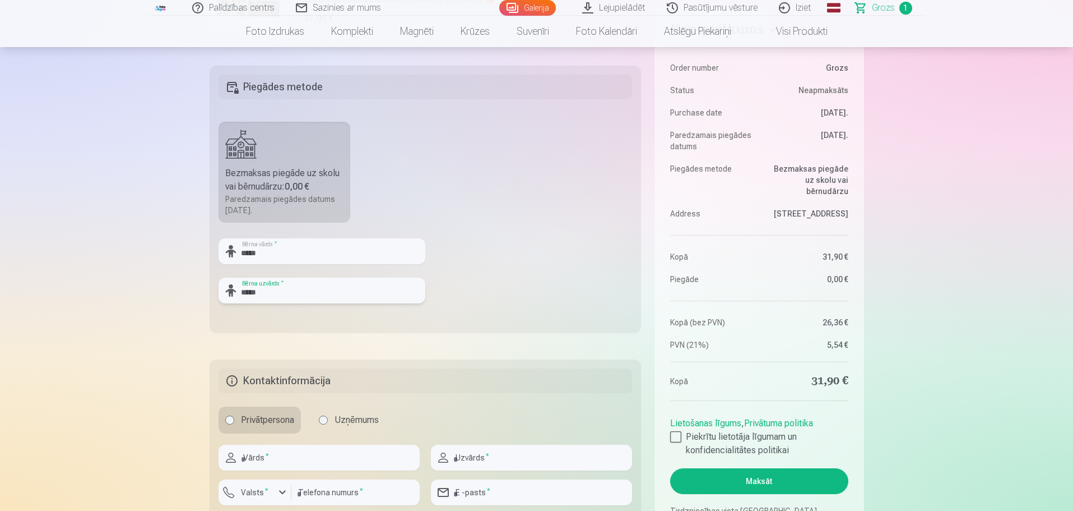
scroll to position [392, 0]
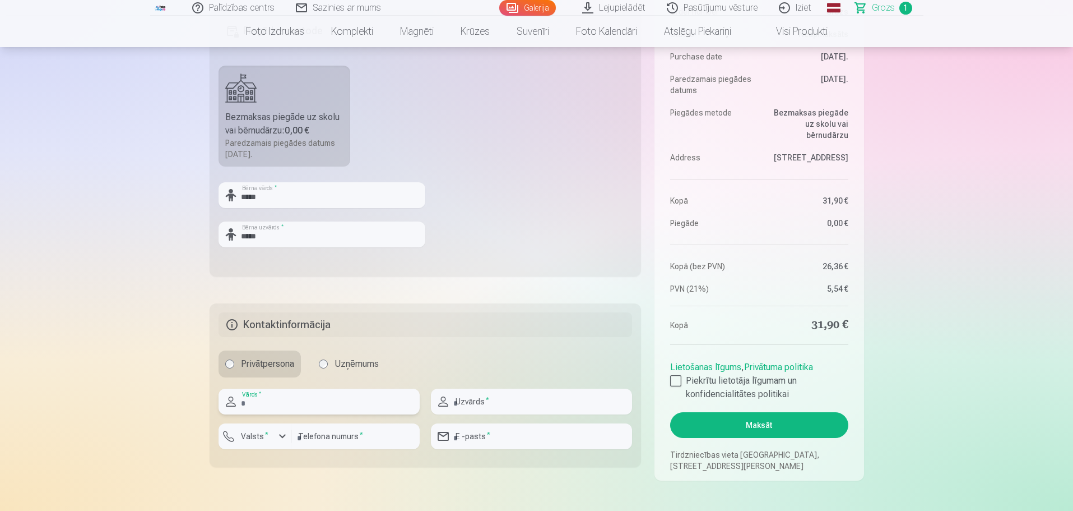
click at [349, 405] on input "text" at bounding box center [319, 401] width 201 height 26
type input "*****"
type input "********"
type input "**********"
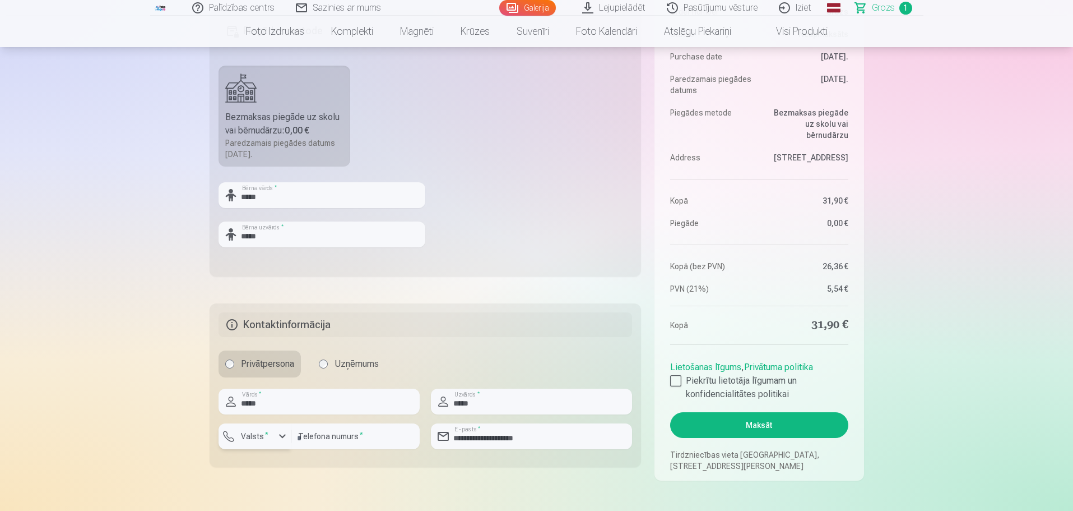
click at [261, 442] on label "Valsts *" at bounding box center [255, 436] width 36 height 11
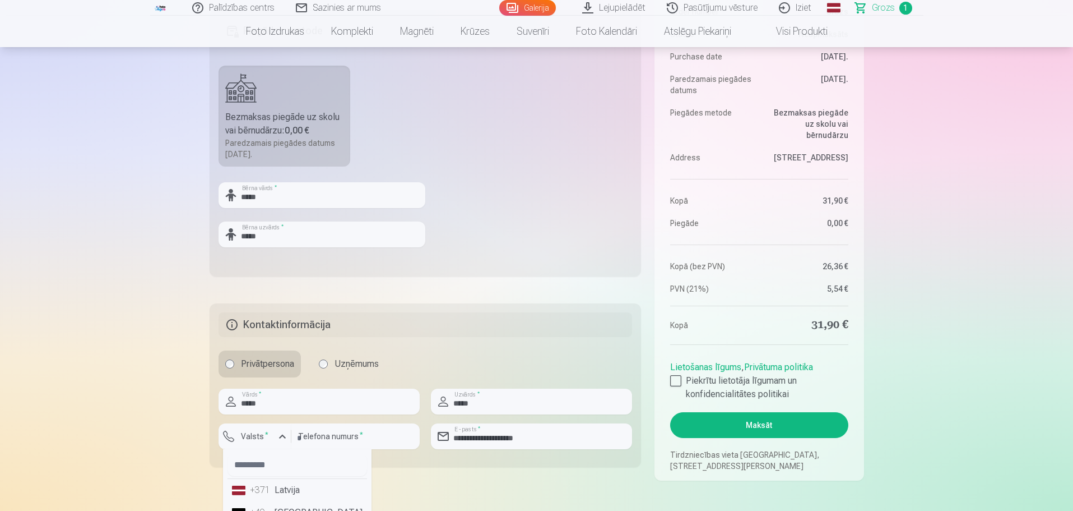
click at [271, 497] on div "+371" at bounding box center [261, 489] width 22 height 13
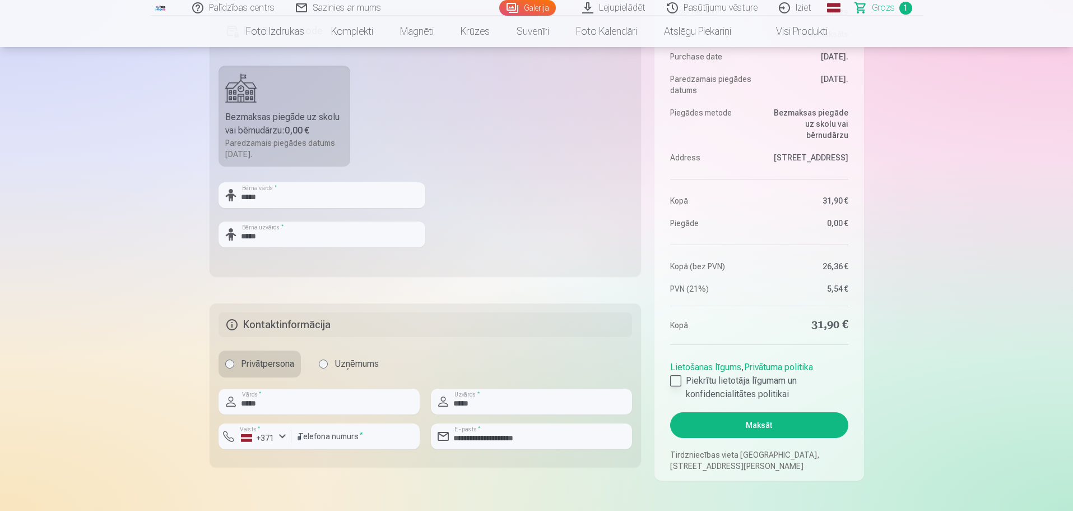
click at [675, 384] on div at bounding box center [675, 380] width 11 height 11
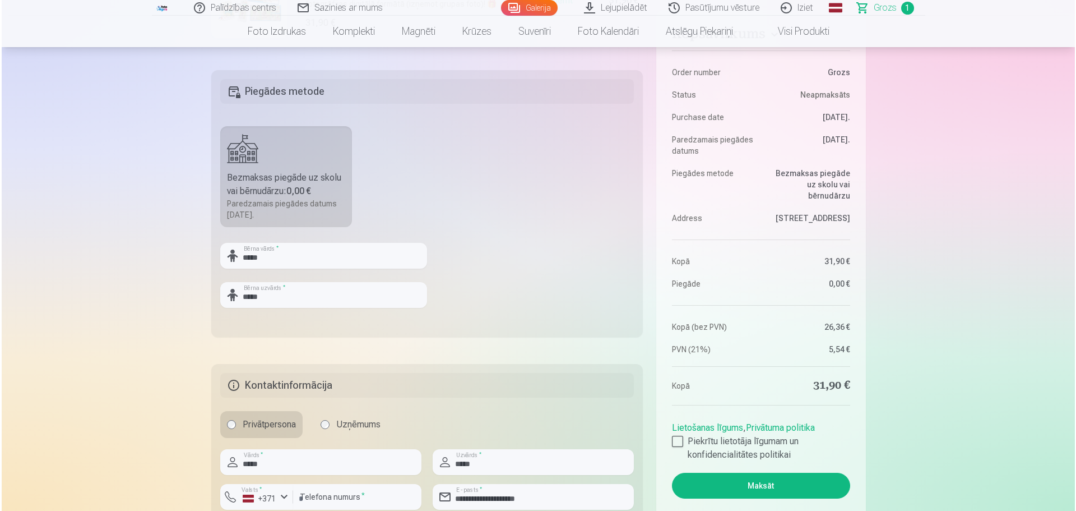
scroll to position [336, 0]
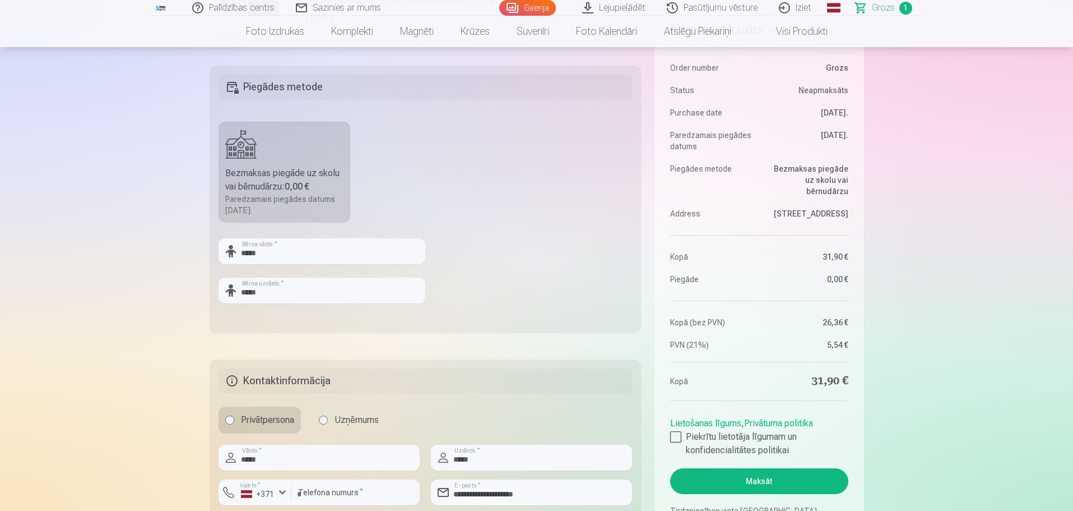
click at [767, 485] on button "Maksāt" at bounding box center [759, 481] width 178 height 26
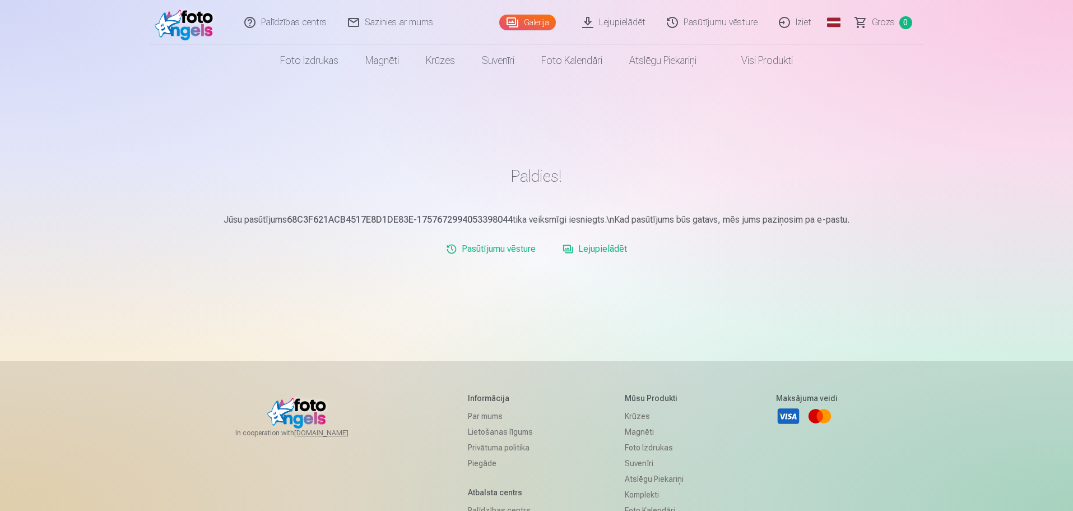
click at [716, 17] on link "Pasūtījumu vēsture" at bounding box center [713, 22] width 112 height 45
